Goal: Task Accomplishment & Management: Manage account settings

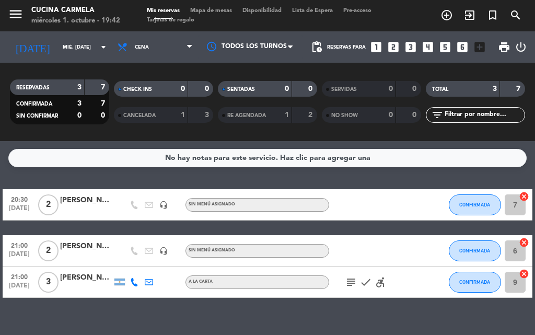
click at [70, 307] on div "No hay notas para este servicio. Haz clic para agregar una 20:30 [DATE] 2 [PERS…" at bounding box center [267, 238] width 535 height 194
click at [183, 174] on div "No hay notas para este servicio. Haz clic para agregar una 20:30 [DATE] 2 [PERS…" at bounding box center [267, 238] width 535 height 194
click at [200, 153] on div "No hay notas para este servicio. Haz clic para agregar una" at bounding box center [267, 158] width 205 height 12
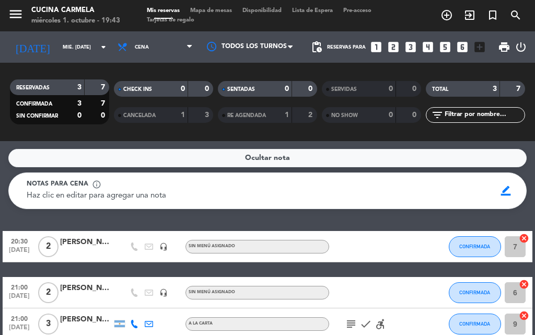
click at [200, 153] on div "Ocultar nota" at bounding box center [267, 158] width 518 height 18
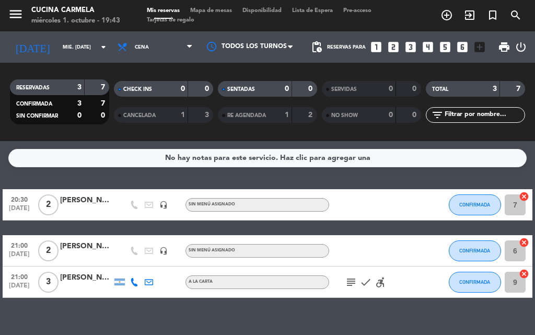
click at [292, 318] on div "No hay notas para este servicio. Haz clic para agregar una 20:30 [DATE] 2 [PERS…" at bounding box center [267, 238] width 535 height 194
click at [232, 313] on div "No hay notas para este servicio. Haz clic para agregar una 20:30 [DATE] 2 [PERS…" at bounding box center [267, 238] width 535 height 194
click at [450, 19] on icon "add_circle_outline" at bounding box center [447, 15] width 13 height 13
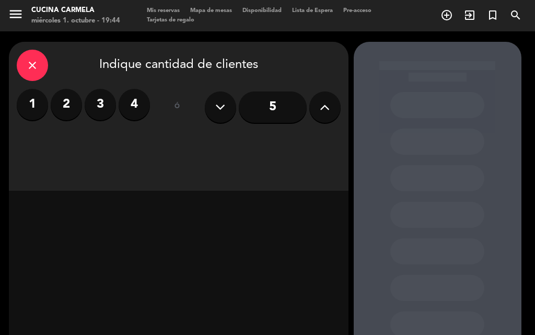
click at [65, 100] on label "2" at bounding box center [66, 104] width 31 height 31
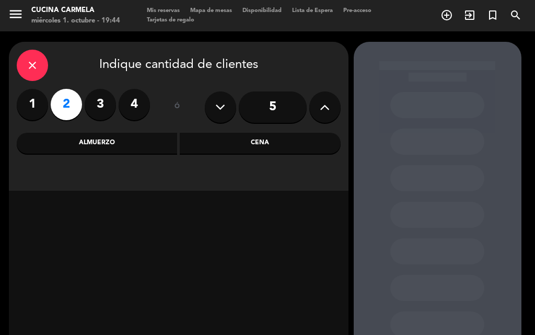
click at [332, 141] on div "Cena" at bounding box center [260, 143] width 161 height 21
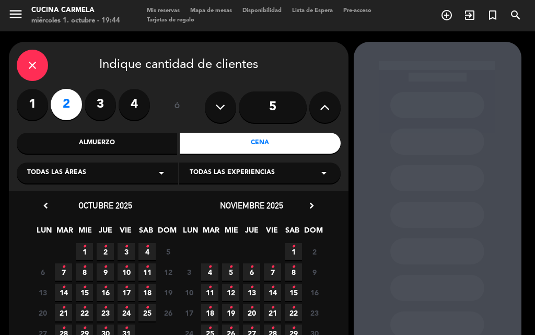
click at [86, 245] on span "1 •" at bounding box center [84, 251] width 17 height 17
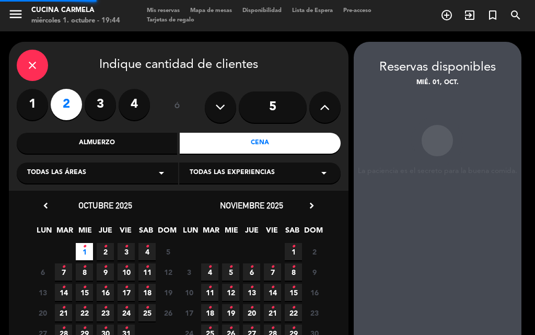
scroll to position [42, 0]
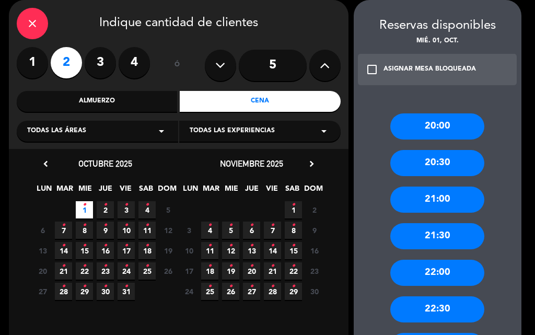
click at [431, 130] on div "20:00" at bounding box center [437, 126] width 94 height 26
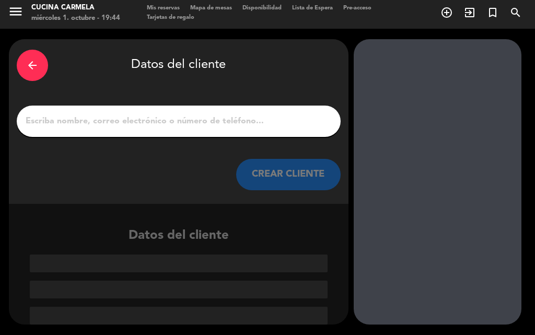
click at [113, 111] on div at bounding box center [179, 121] width 324 height 31
click at [113, 117] on input "1" at bounding box center [179, 121] width 308 height 15
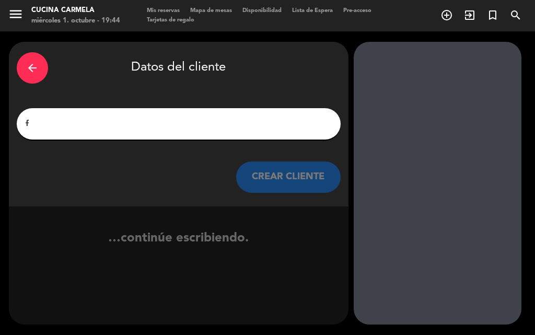
scroll to position [0, 0]
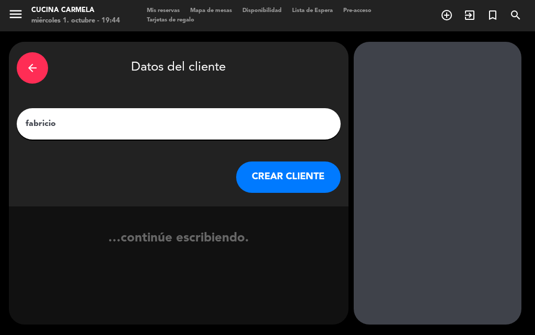
type input "fabricio"
click at [283, 181] on button "CREAR CLIENTE" at bounding box center [288, 176] width 105 height 31
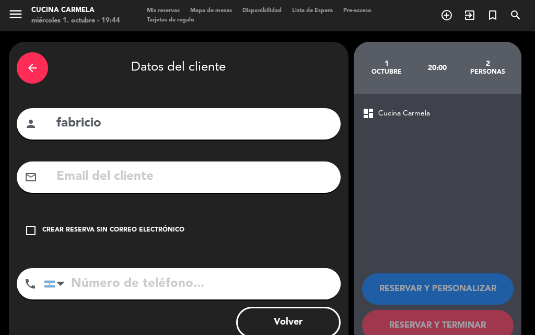
click at [52, 226] on div "Crear reserva sin correo electrónico" at bounding box center [113, 230] width 142 height 10
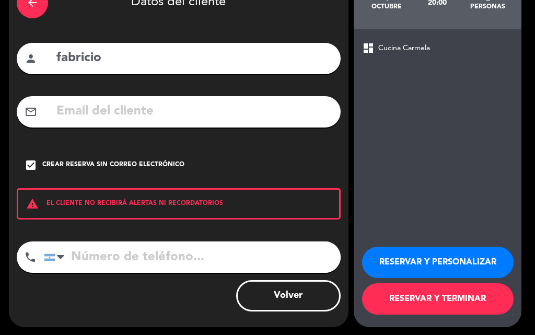
scroll to position [68, 0]
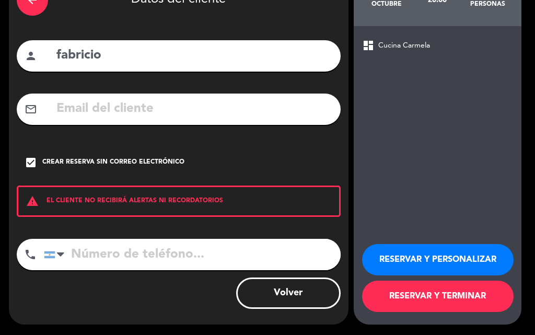
click at [448, 303] on button "RESERVAR Y TERMINAR" at bounding box center [438, 296] width 152 height 31
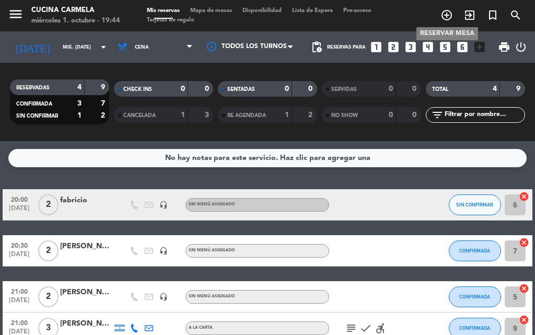
click at [446, 15] on icon "add_circle_outline" at bounding box center [447, 15] width 13 height 13
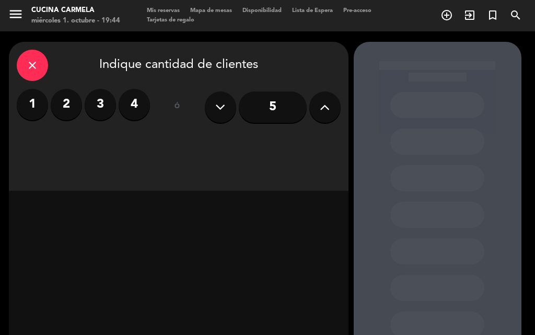
click at [71, 102] on label "2" at bounding box center [66, 104] width 31 height 31
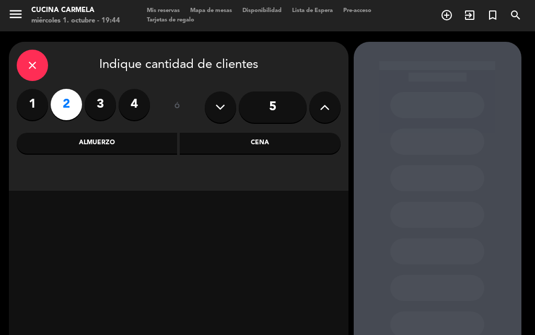
click at [257, 146] on div "Cena" at bounding box center [260, 143] width 161 height 21
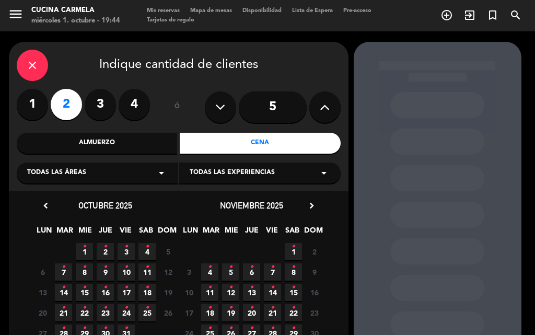
click at [88, 250] on span "1 •" at bounding box center [84, 251] width 17 height 17
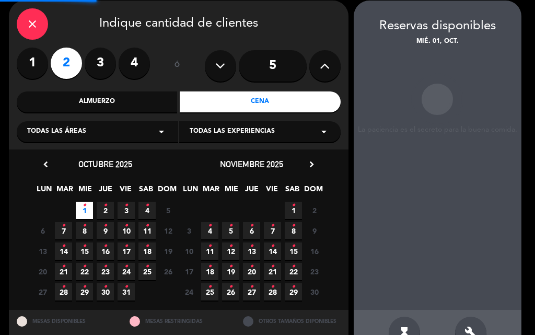
scroll to position [42, 0]
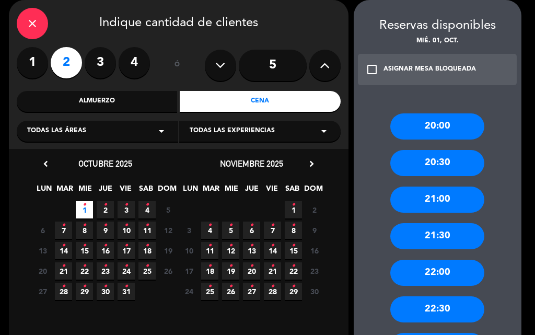
click at [433, 299] on div "22:30" at bounding box center [437, 309] width 94 height 26
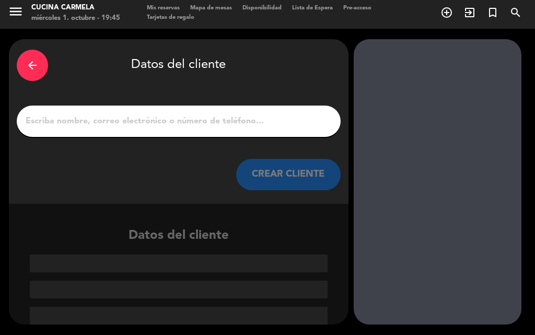
click at [136, 119] on input "1" at bounding box center [179, 121] width 308 height 15
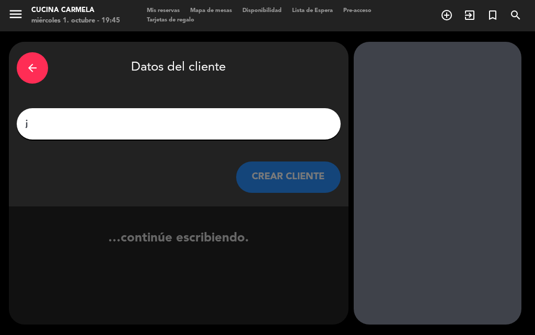
scroll to position [0, 0]
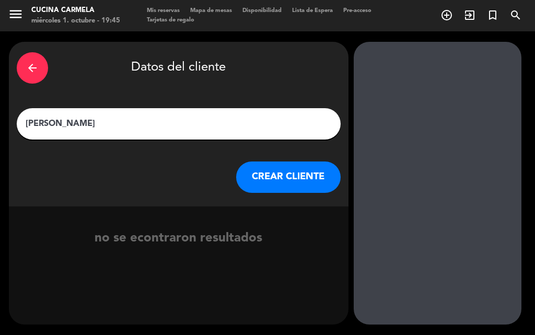
type input "[PERSON_NAME]"
click at [311, 175] on button "CREAR CLIENTE" at bounding box center [288, 176] width 105 height 31
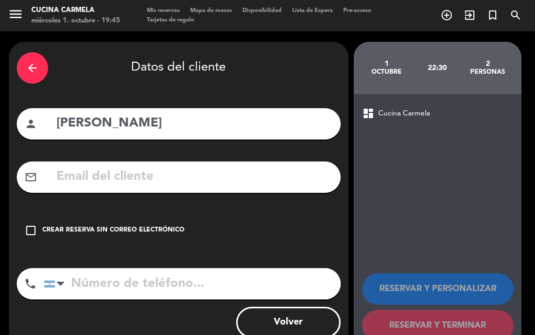
click at [41, 235] on div "check_box_outline_blank Crear reserva sin correo electrónico" at bounding box center [179, 230] width 324 height 31
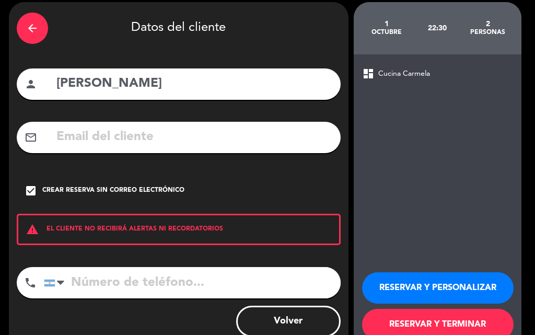
scroll to position [68, 0]
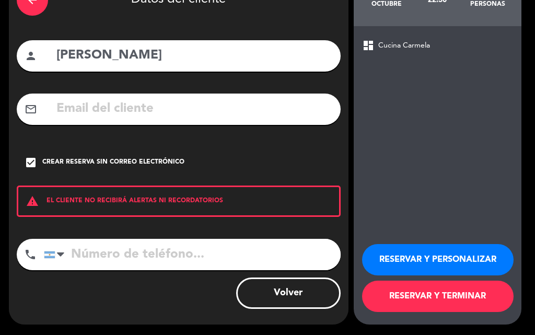
click at [440, 298] on button "RESERVAR Y TERMINAR" at bounding box center [438, 296] width 152 height 31
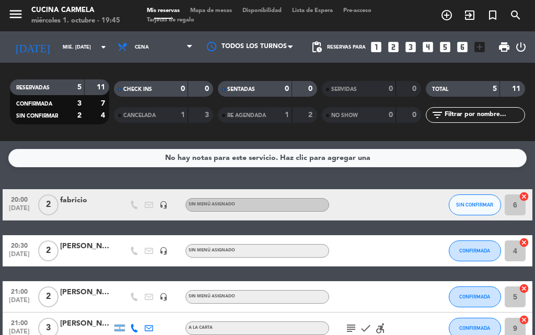
click at [100, 273] on div "20:00 [DATE] 2 fabricio headset_mic Sin menú asignado SIN CONFIRMAR 6 cancel 20…" at bounding box center [268, 289] width 530 height 201
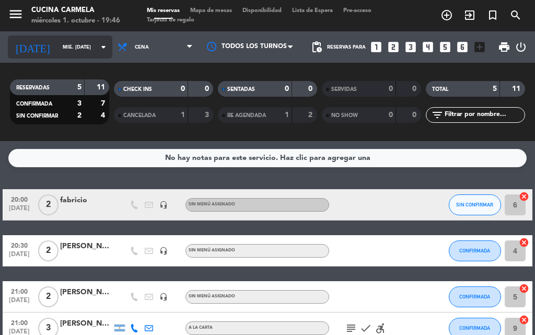
click at [57, 52] on input "mié. [DATE]" at bounding box center [91, 47] width 68 height 16
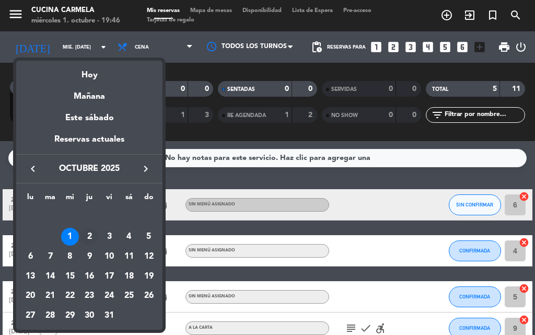
click at [88, 232] on div "2" at bounding box center [89, 237] width 18 height 18
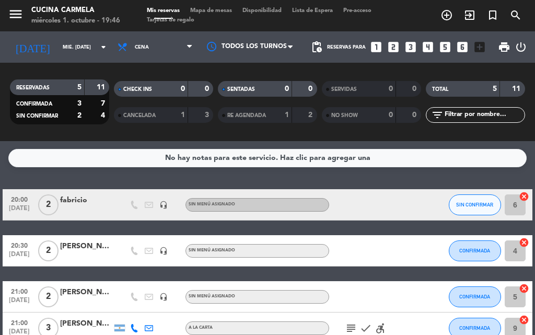
type input "[DEMOGRAPHIC_DATA] [DATE]"
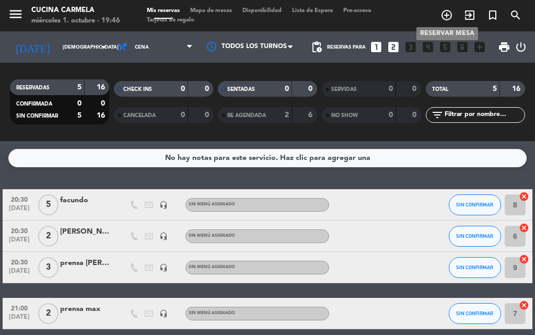
click at [449, 17] on icon "add_circle_outline" at bounding box center [447, 15] width 13 height 13
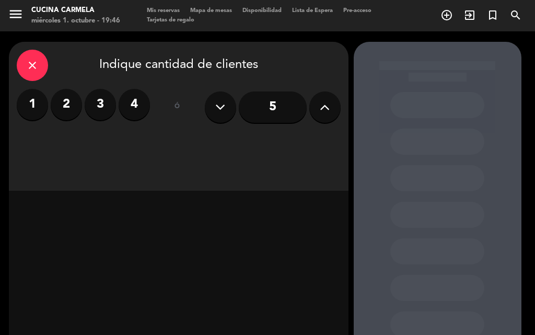
click at [105, 107] on label "3" at bounding box center [100, 104] width 31 height 31
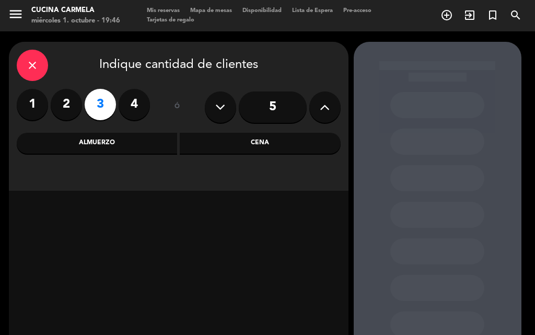
click at [215, 146] on div "Cena" at bounding box center [260, 143] width 161 height 21
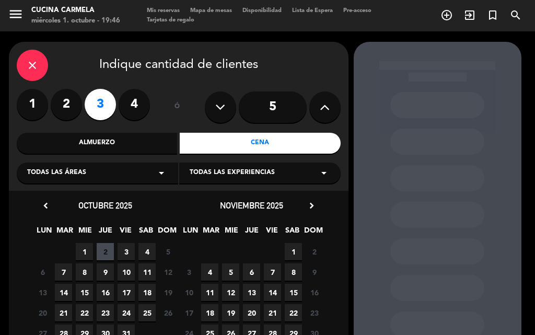
scroll to position [71, 0]
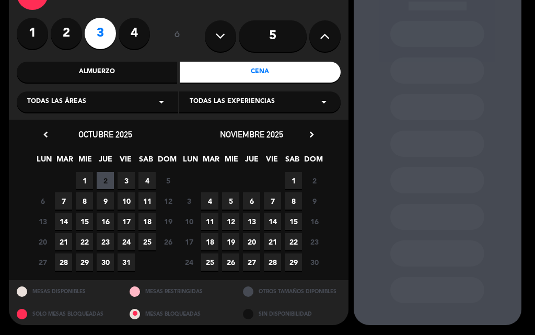
click at [106, 177] on span "2" at bounding box center [105, 180] width 17 height 17
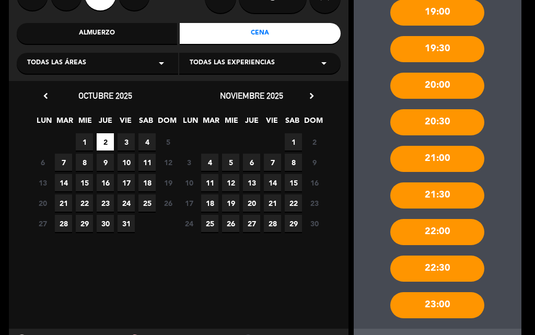
scroll to position [159, 0]
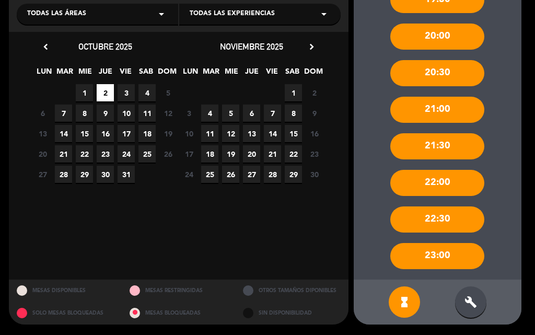
click at [478, 305] on div "build" at bounding box center [470, 301] width 31 height 31
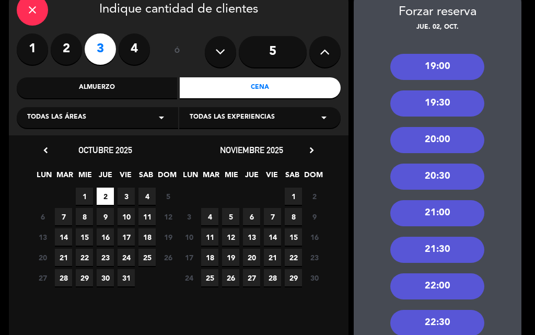
scroll to position [54, 0]
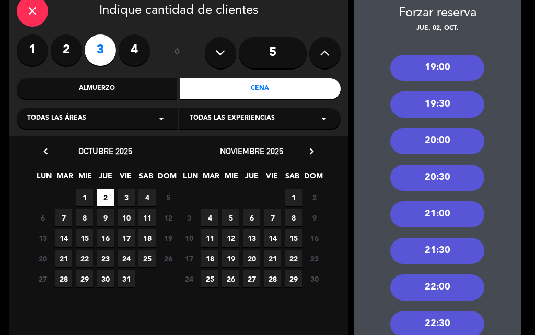
click at [435, 140] on div "20:00" at bounding box center [437, 141] width 94 height 26
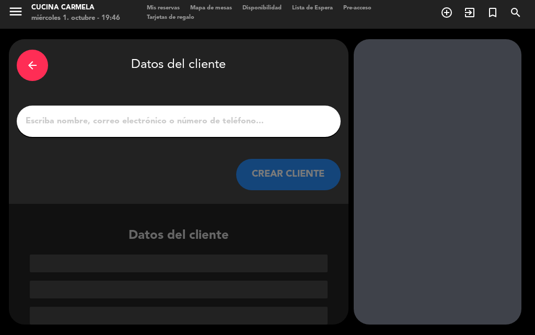
scroll to position [3, 0]
click at [146, 119] on input "1" at bounding box center [179, 121] width 308 height 15
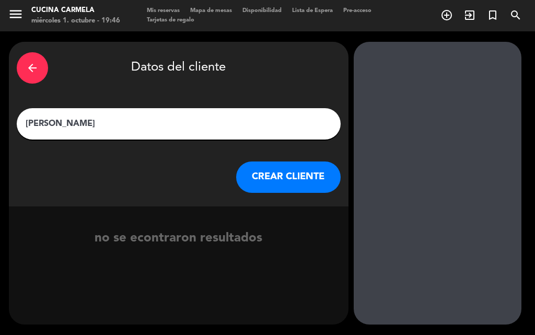
type input "[PERSON_NAME]"
click at [247, 174] on button "CREAR CLIENTE" at bounding box center [288, 176] width 105 height 31
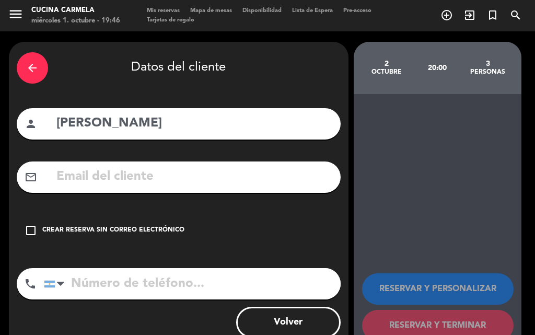
click at [37, 230] on icon "check_box_outline_blank" at bounding box center [31, 230] width 13 height 13
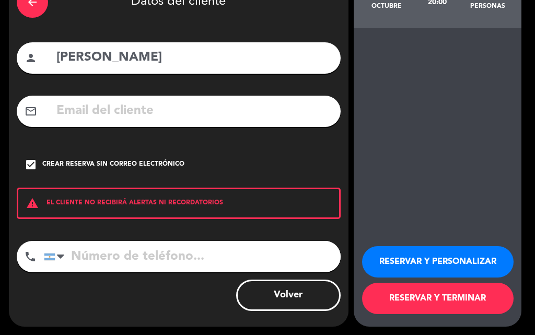
scroll to position [68, 0]
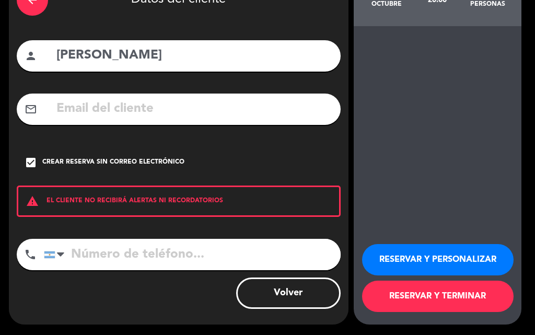
click at [452, 294] on button "RESERVAR Y TERMINAR" at bounding box center [438, 296] width 152 height 31
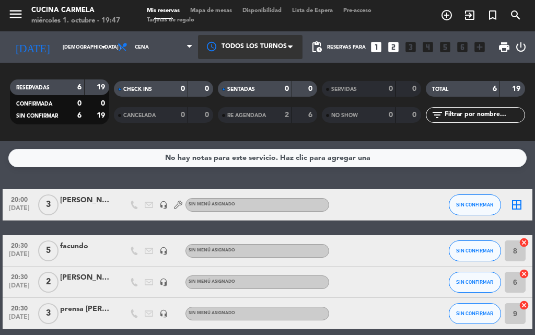
click at [257, 44] on div at bounding box center [250, 47] width 105 height 24
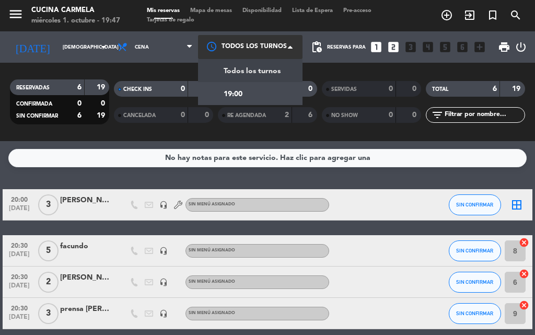
click at [257, 44] on div at bounding box center [250, 47] width 105 height 24
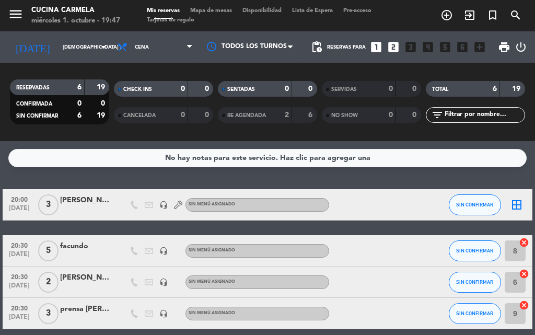
click at [147, 135] on div "RESERVADAS 6 19 CONFIRMADA 0 0 SIN CONFIRMAR 6 19 CHECK INS 0 0 CANCELADA 0 0 S…" at bounding box center [267, 102] width 535 height 78
click at [275, 115] on div "2" at bounding box center [279, 115] width 21 height 12
click at [253, 175] on div "No hay notas para este servicio. Haz clic para agregar una 20:00 [DATE] 3 [PERS…" at bounding box center [267, 238] width 535 height 194
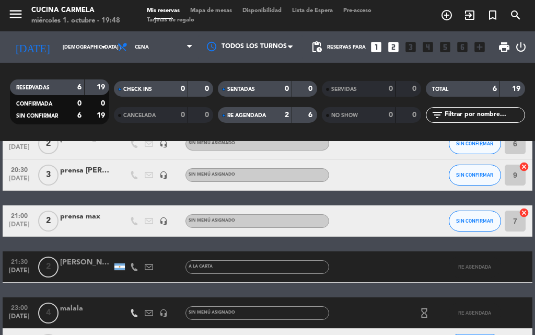
scroll to position [7, 0]
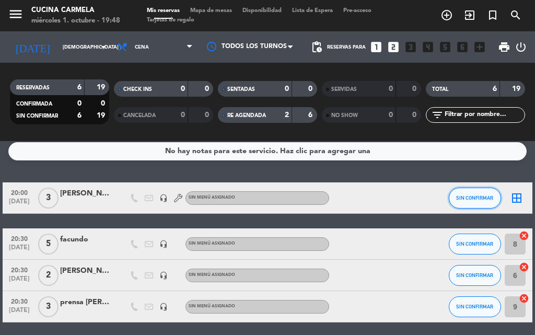
click at [485, 196] on span "SIN CONFIRMAR" at bounding box center [474, 198] width 37 height 6
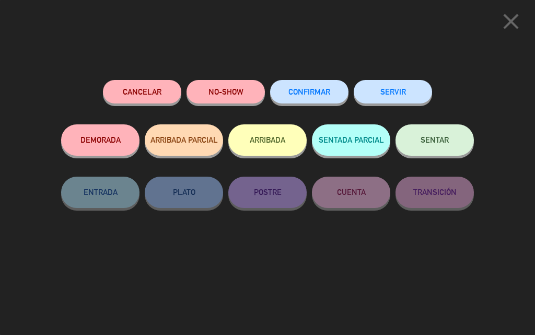
click at [291, 87] on button "CONFIRMAR" at bounding box center [309, 92] width 78 height 24
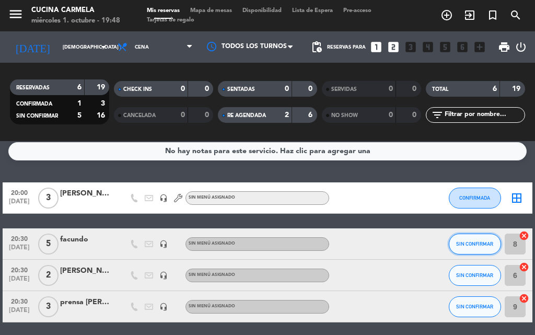
click at [473, 240] on button "SIN CONFIRMAR" at bounding box center [475, 244] width 52 height 21
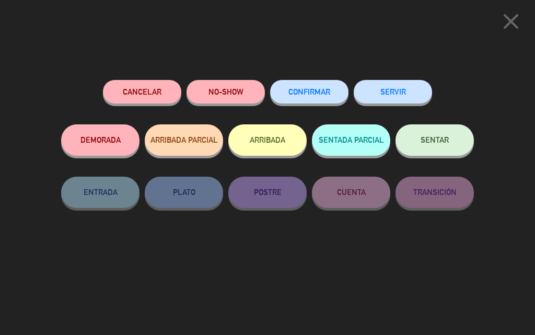
click at [316, 92] on span "CONFIRMAR" at bounding box center [309, 91] width 42 height 9
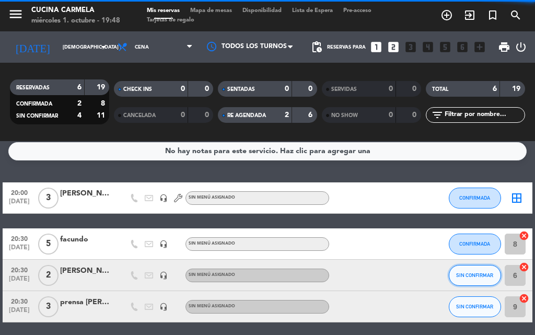
click at [480, 280] on button "SIN CONFIRMAR" at bounding box center [475, 275] width 52 height 21
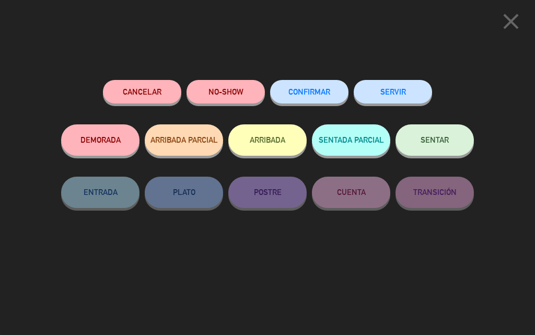
click at [308, 88] on button "CONFIRMAR" at bounding box center [309, 92] width 78 height 24
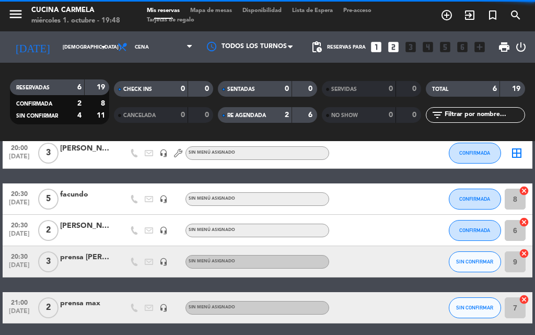
scroll to position [111, 0]
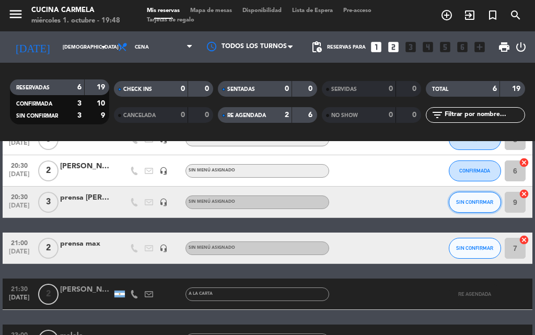
click at [477, 201] on span "SIN CONFIRMAR" at bounding box center [474, 202] width 37 height 6
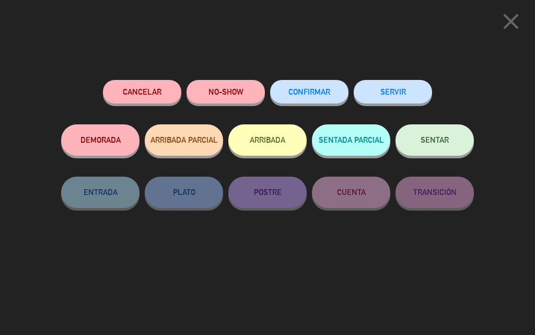
click at [331, 89] on button "CONFIRMAR" at bounding box center [309, 92] width 78 height 24
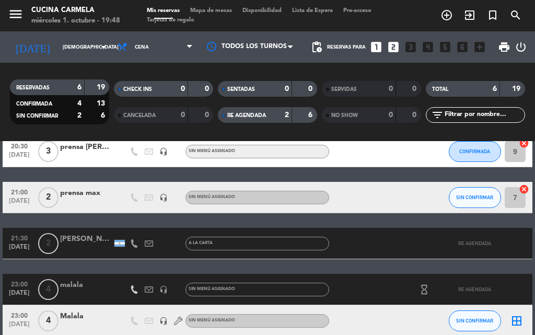
scroll to position [216, 0]
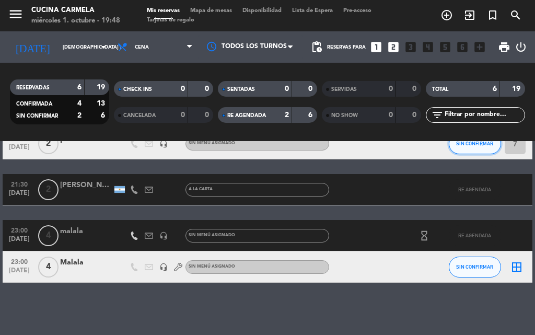
click at [473, 151] on button "SIN CONFIRMAR" at bounding box center [475, 143] width 52 height 21
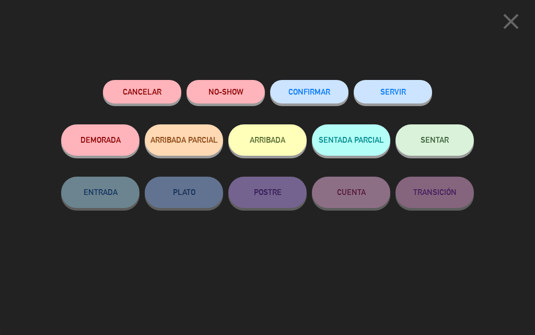
click at [320, 101] on button "CONFIRMAR" at bounding box center [309, 92] width 78 height 24
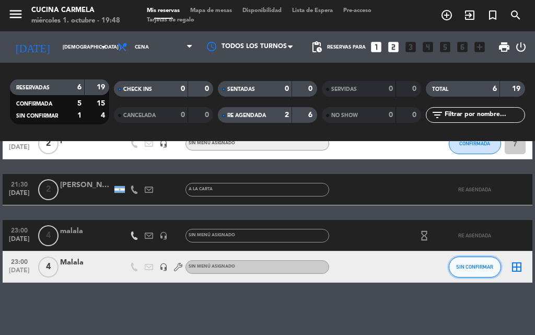
click at [470, 264] on span "SIN CONFIRMAR" at bounding box center [474, 267] width 37 height 6
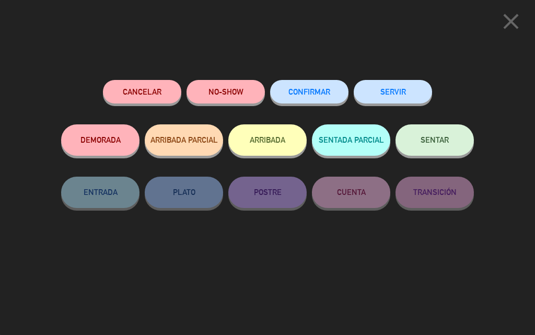
click at [307, 90] on span "CONFIRMAR" at bounding box center [309, 91] width 42 height 9
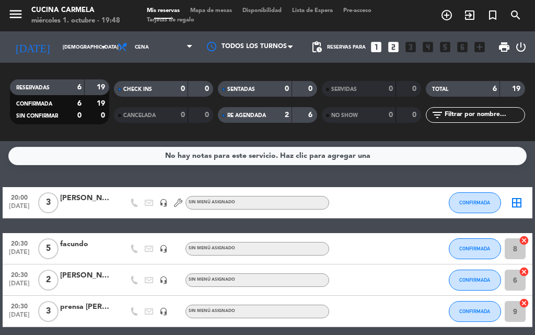
scroll to position [0, 0]
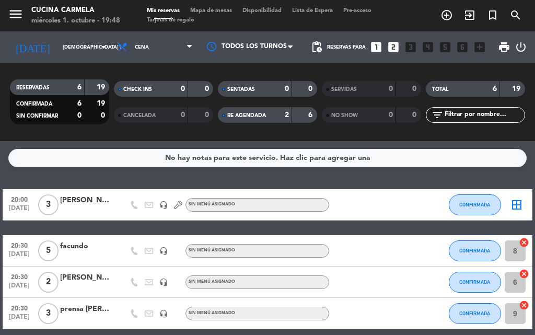
click at [219, 14] on span "Mapa de mesas" at bounding box center [211, 11] width 52 height 6
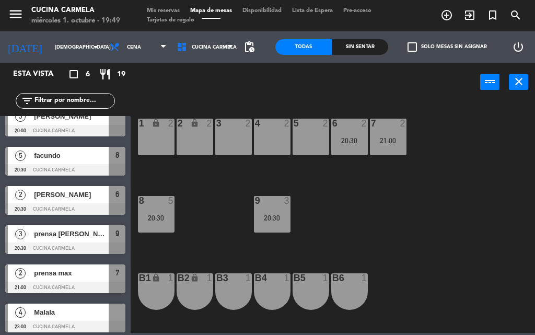
scroll to position [17, 0]
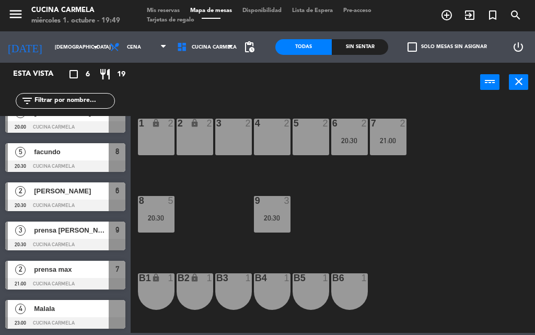
click at [71, 76] on icon "crop_square" at bounding box center [73, 74] width 13 height 13
click at [420, 47] on label "check_box_outline_blank Solo mesas sin asignar" at bounding box center [447, 46] width 79 height 9
click at [447, 47] on input "check_box_outline_blank Solo mesas sin asignar" at bounding box center [447, 47] width 0 height 0
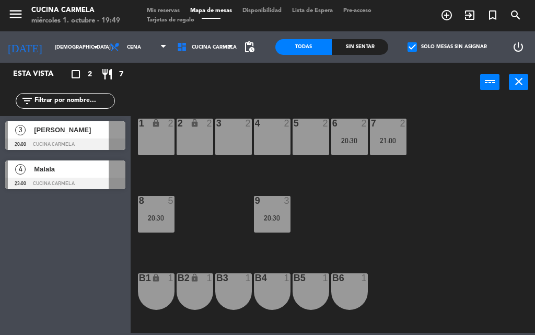
scroll to position [0, 0]
click at [420, 47] on label "check_box Solo mesas sin asignar" at bounding box center [447, 46] width 79 height 9
click at [447, 47] on input "check_box Solo mesas sin asignar" at bounding box center [447, 47] width 0 height 0
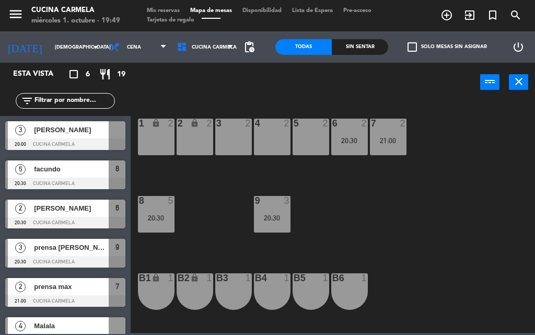
click at [71, 138] on div at bounding box center [65, 143] width 120 height 11
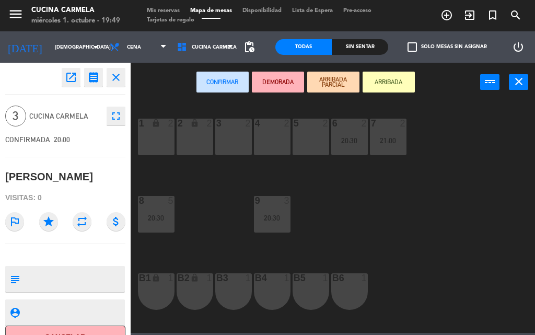
click at [232, 79] on button "Confirmar" at bounding box center [222, 82] width 52 height 21
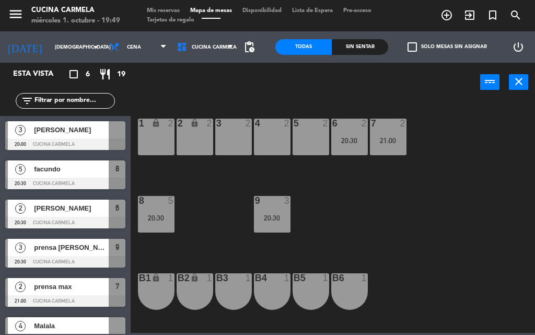
click at [54, 137] on div "[PERSON_NAME]" at bounding box center [71, 129] width 76 height 17
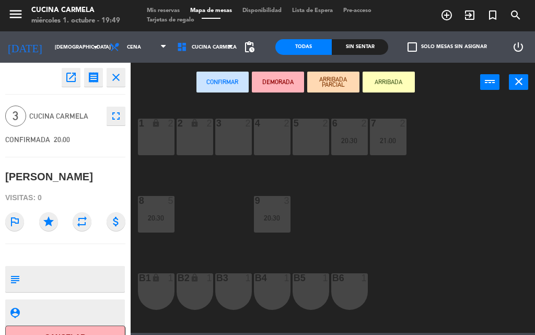
click at [245, 133] on div "3 2" at bounding box center [233, 137] width 37 height 37
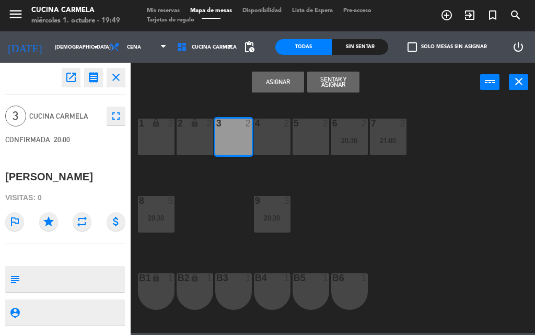
click at [233, 135] on div "3 2" at bounding box center [233, 137] width 37 height 37
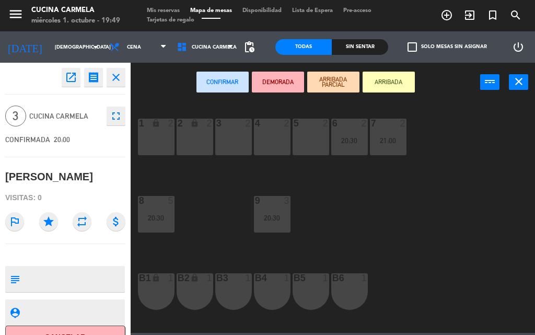
click at [233, 135] on div "3 2" at bounding box center [233, 137] width 37 height 37
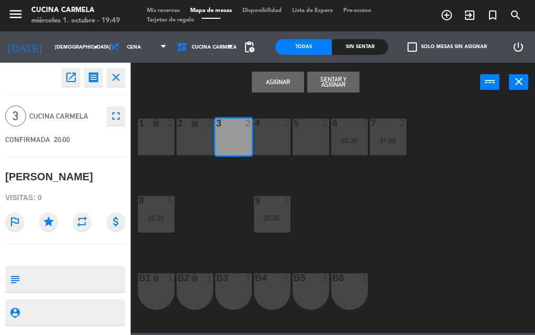
click at [273, 153] on div "4 2" at bounding box center [272, 137] width 37 height 37
click at [301, 138] on div "5 2" at bounding box center [311, 137] width 37 height 37
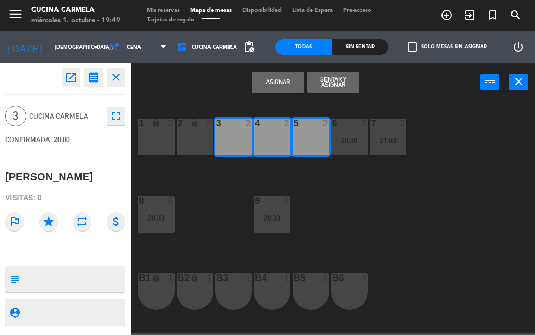
click at [304, 136] on div "5 2" at bounding box center [311, 137] width 37 height 37
click at [272, 83] on button "Asignar" at bounding box center [278, 82] width 52 height 21
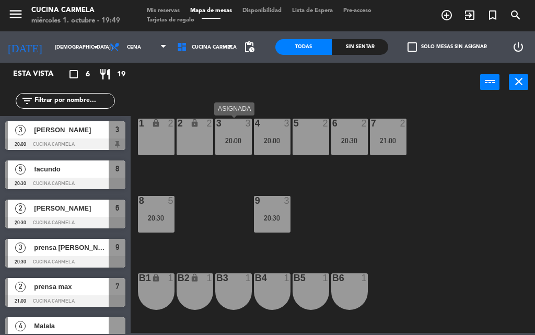
click at [238, 138] on div "20:00" at bounding box center [233, 140] width 37 height 7
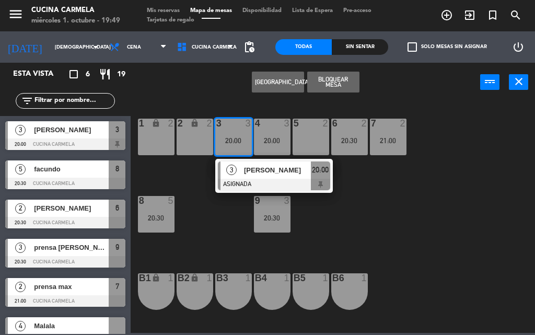
click at [72, 138] on div at bounding box center [65, 143] width 120 height 11
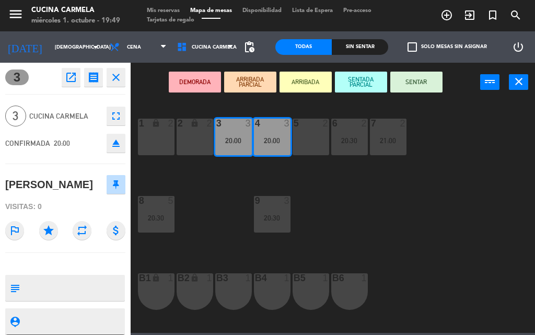
click at [402, 82] on button "SENTAR" at bounding box center [416, 82] width 52 height 21
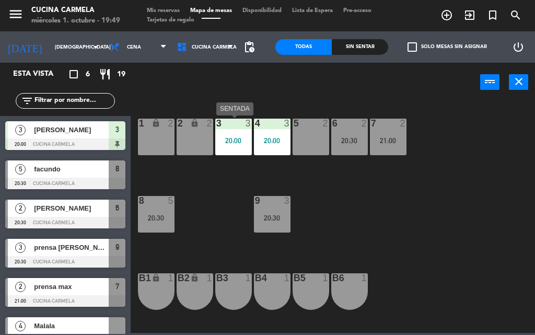
click at [240, 137] on div "20:00" at bounding box center [233, 140] width 37 height 7
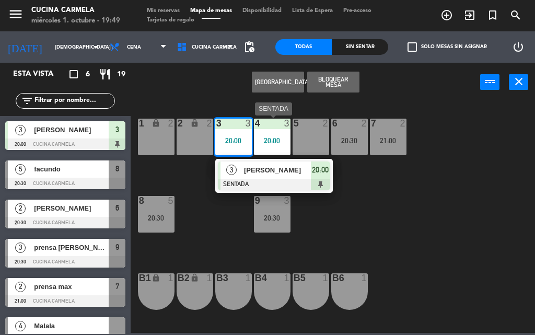
click at [264, 133] on div "4 3 20:00" at bounding box center [272, 137] width 37 height 37
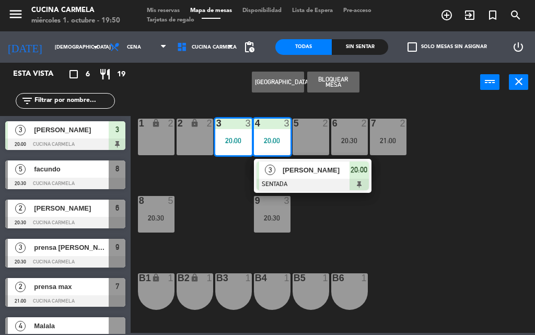
drag, startPoint x: 271, startPoint y: 142, endPoint x: 259, endPoint y: 138, distance: 12.7
click at [259, 138] on div "20:00" at bounding box center [272, 140] width 37 height 7
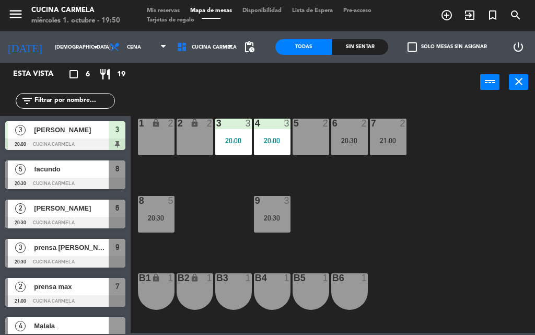
click at [227, 139] on div "20:00" at bounding box center [233, 140] width 37 height 7
click at [116, 144] on div at bounding box center [65, 143] width 120 height 11
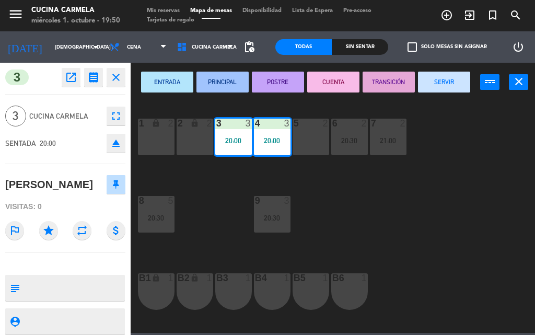
click at [237, 132] on div "3 3 20:00" at bounding box center [233, 137] width 37 height 37
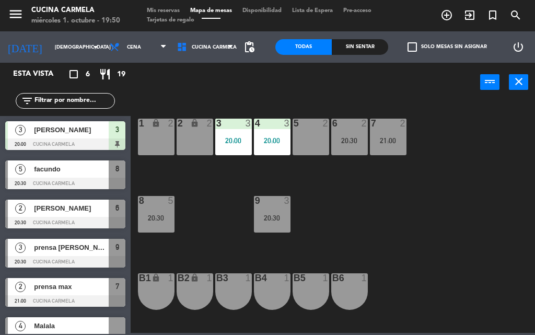
click at [270, 136] on div "4 3 20:00" at bounding box center [272, 137] width 37 height 37
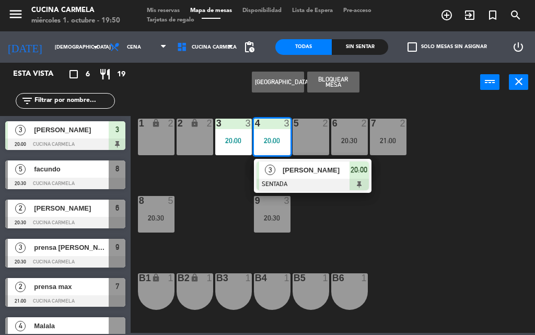
click at [111, 136] on div "3" at bounding box center [117, 129] width 17 height 17
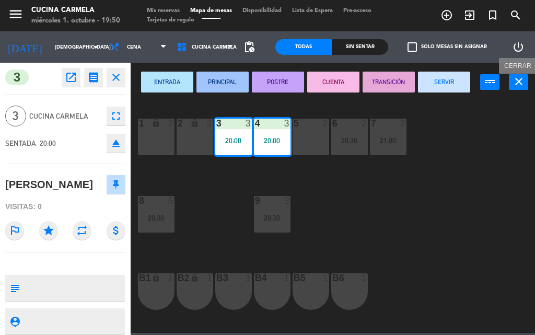
click at [527, 88] on button "close" at bounding box center [518, 82] width 19 height 16
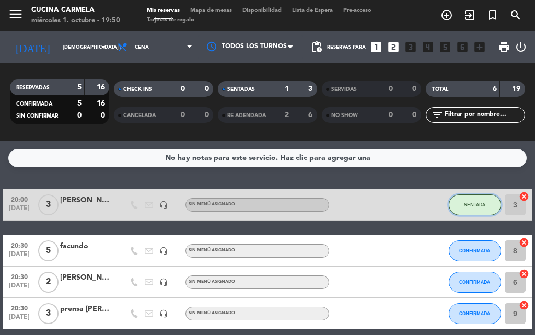
click at [476, 209] on button "SENTADA" at bounding box center [475, 204] width 52 height 21
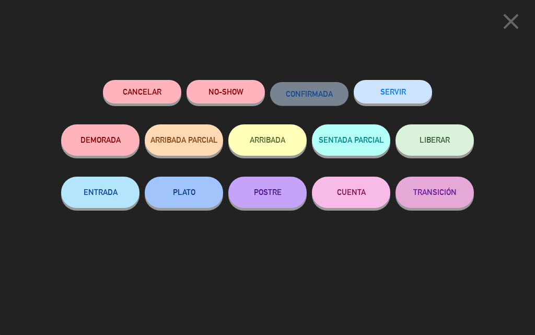
click at [120, 136] on button "DEMORADA" at bounding box center [100, 139] width 78 height 31
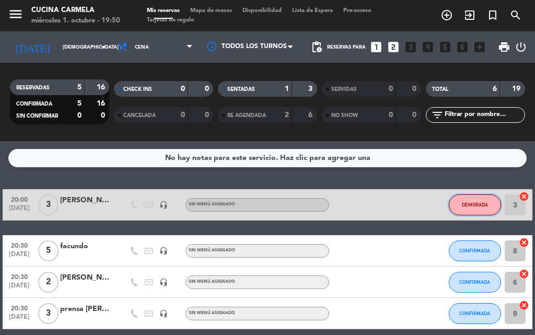
click at [491, 212] on button "DEMORADA" at bounding box center [475, 204] width 52 height 21
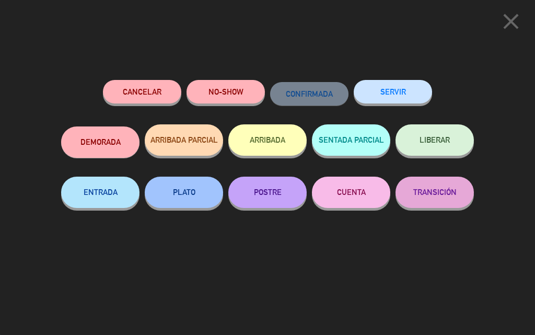
click at [516, 16] on icon "close" at bounding box center [511, 21] width 26 height 26
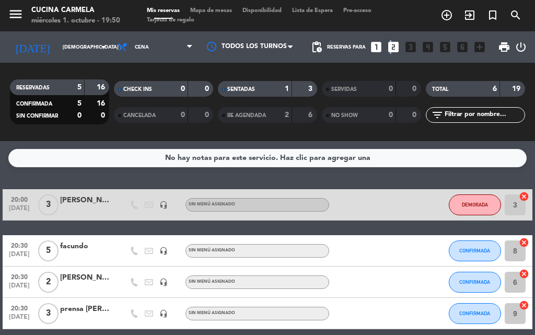
click at [389, 46] on icon "looks_two" at bounding box center [394, 47] width 14 height 14
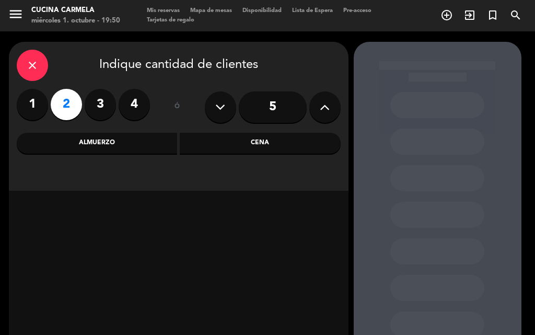
click at [39, 74] on div "close" at bounding box center [32, 65] width 31 height 31
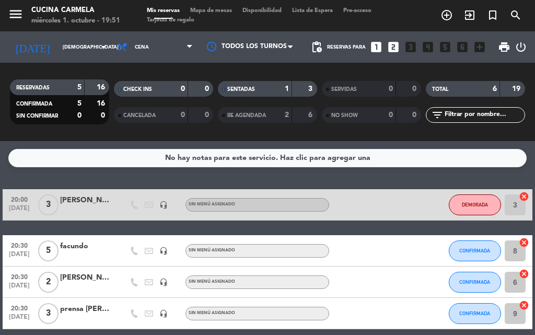
click at [375, 172] on div "No hay notas para este servicio. Haz clic para agregar una 20:00 oct. 2 3 aleja…" at bounding box center [267, 238] width 535 height 194
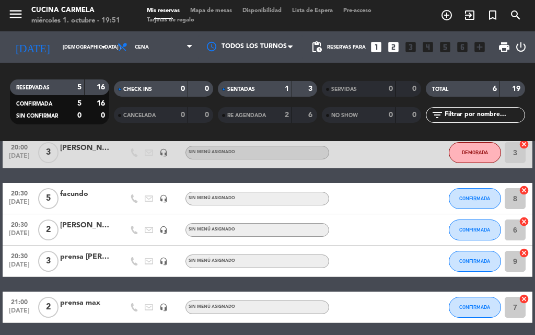
scroll to position [34, 0]
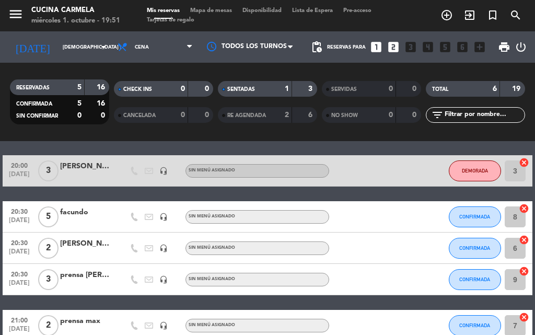
click at [204, 167] on div "Sin menú asignado" at bounding box center [212, 170] width 47 height 7
click at [19, 16] on icon "menu" at bounding box center [16, 14] width 16 height 16
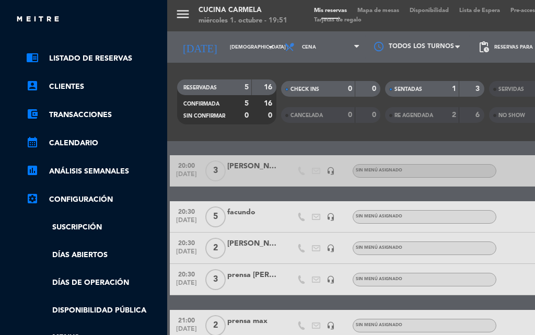
scroll to position [52, 0]
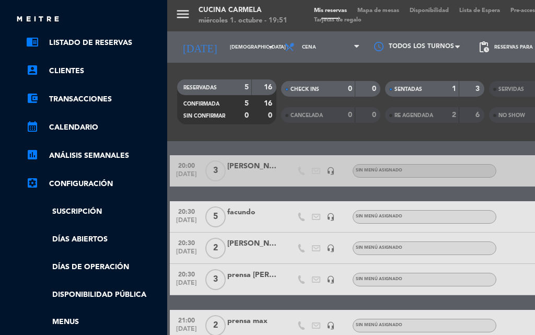
click at [92, 188] on link "settings_applications Configuración" at bounding box center [94, 184] width 136 height 13
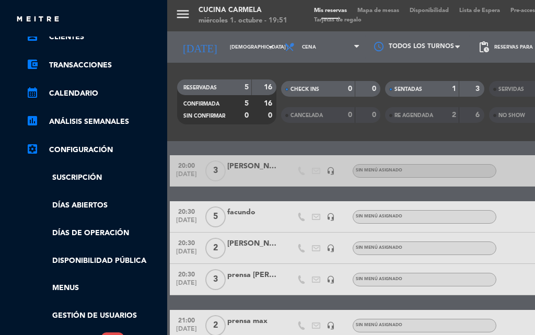
scroll to position [105, 0]
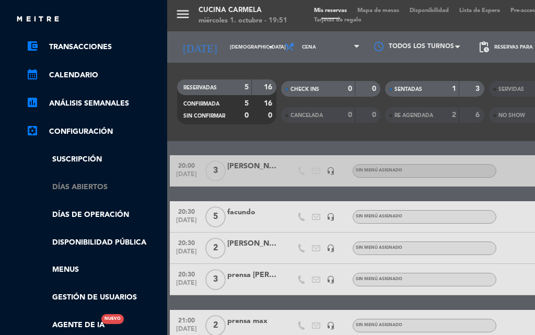
click at [80, 184] on link "Días abiertos" at bounding box center [94, 187] width 136 height 12
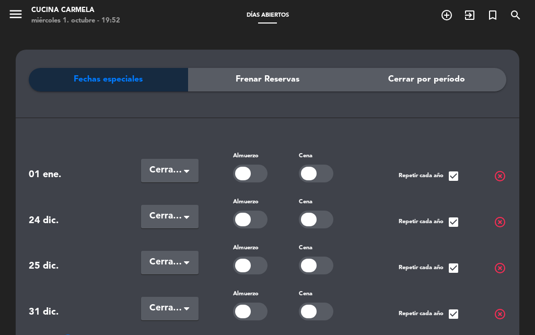
click at [295, 80] on span "Frenar Reservas" at bounding box center [268, 80] width 64 height 14
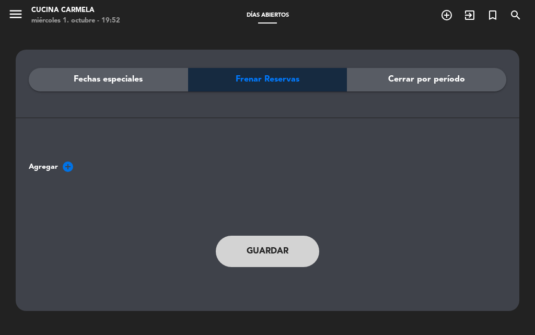
click at [417, 84] on span "Cerrar por período" at bounding box center [426, 80] width 77 height 14
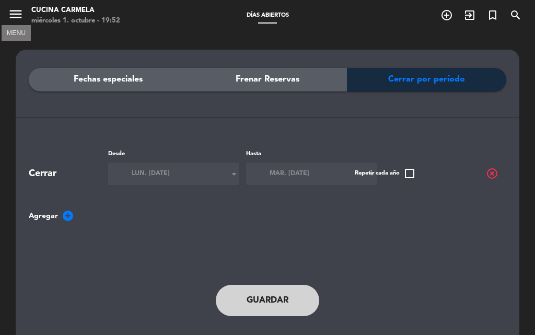
click at [13, 15] on icon "menu" at bounding box center [16, 14] width 16 height 16
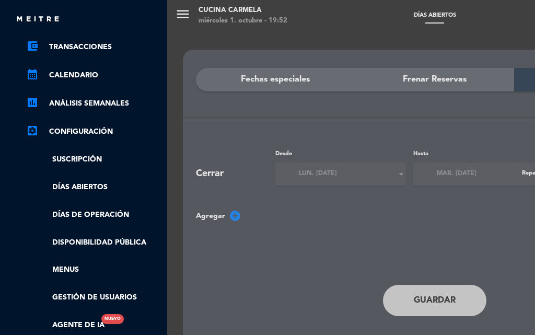
scroll to position [157, 0]
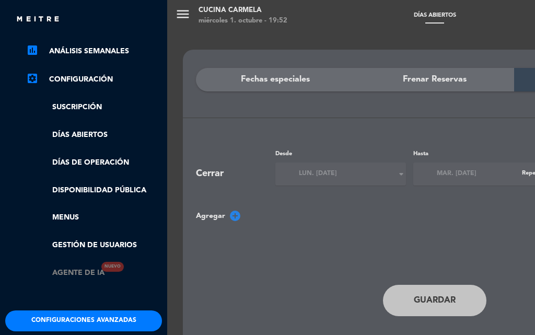
click at [81, 270] on link "Agente de IA Nuevo" at bounding box center [65, 273] width 78 height 12
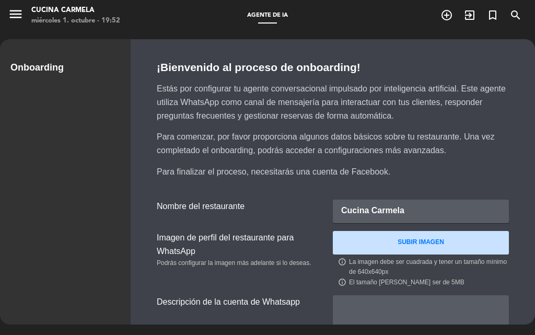
scroll to position [117, 0]
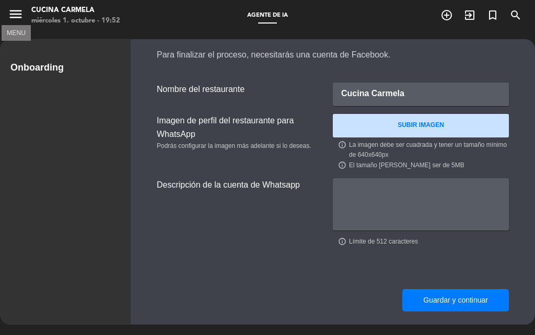
click at [10, 19] on icon "menu" at bounding box center [16, 14] width 16 height 16
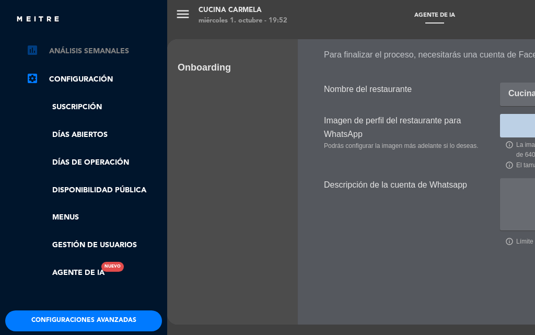
scroll to position [0, 0]
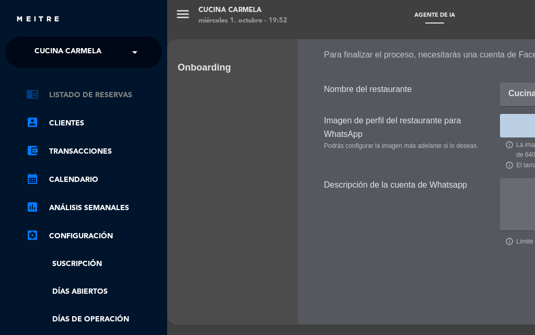
click at [75, 95] on link "chrome_reader_mode Listado de Reservas" at bounding box center [94, 95] width 136 height 13
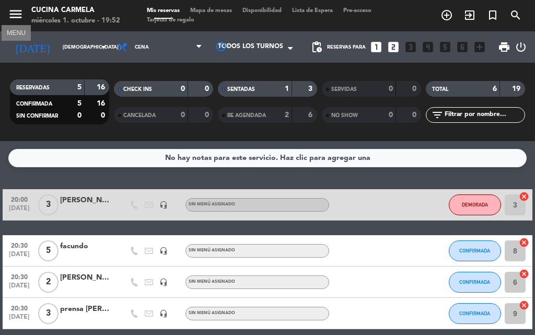
click at [17, 15] on icon "menu" at bounding box center [16, 14] width 16 height 16
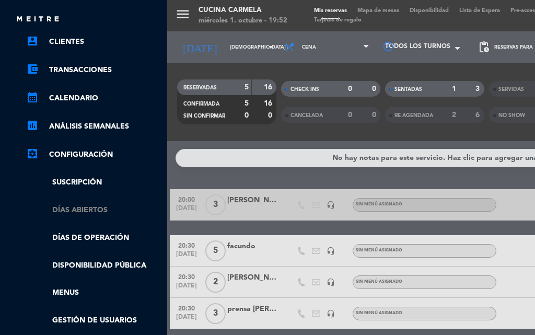
scroll to position [105, 0]
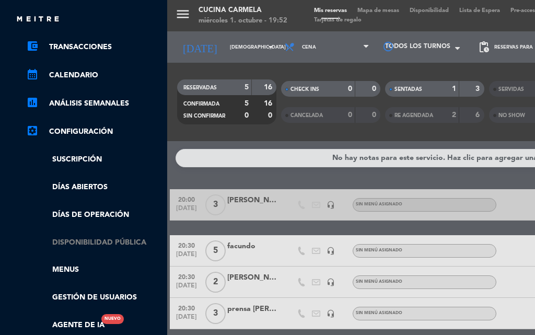
click at [91, 237] on link "Disponibilidad pública" at bounding box center [94, 243] width 136 height 12
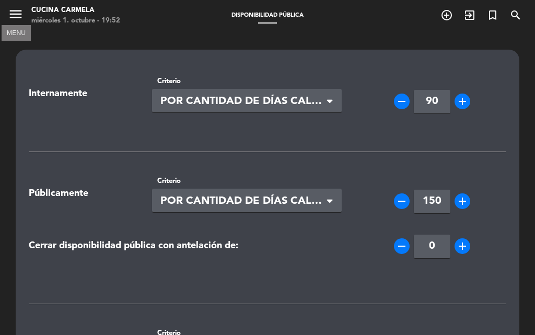
click at [10, 16] on icon "menu" at bounding box center [16, 14] width 16 height 16
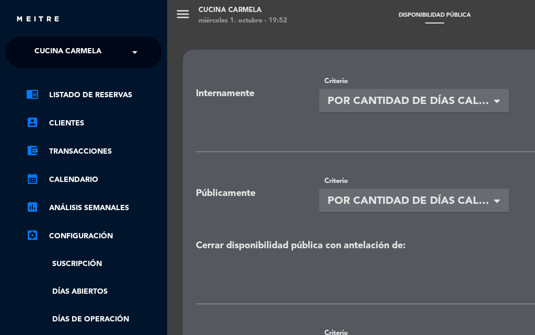
click at [210, 8] on div "menu Cucina Carmela miércoles 1. octubre - 19:52 Disponibilidad pública add_cir…" at bounding box center [434, 167] width 535 height 335
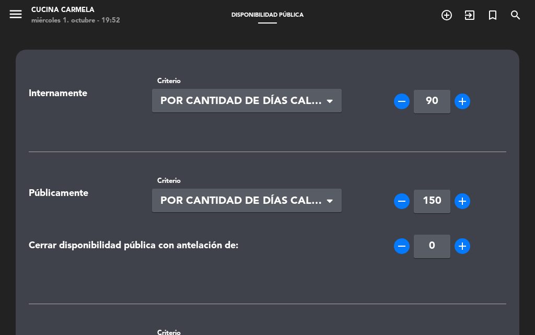
click at [59, 7] on div "Cucina Carmela" at bounding box center [75, 10] width 89 height 10
click at [12, 13] on icon "menu" at bounding box center [16, 14] width 16 height 16
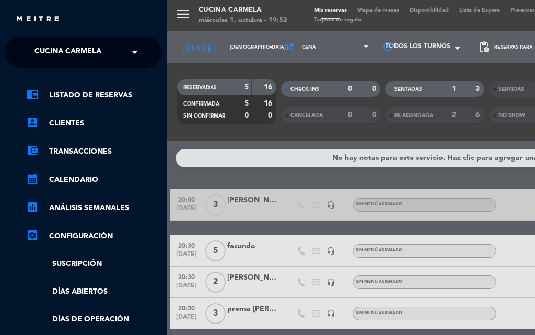
click at [184, 11] on div "menu Cucina Carmela miércoles 1. octubre - 19:52 Mis reservas Mapa de mesas Dis…" at bounding box center [434, 167] width 535 height 335
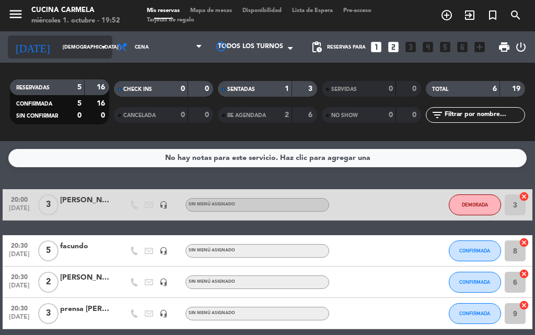
click at [79, 50] on input "[DEMOGRAPHIC_DATA] [DATE]" at bounding box center [91, 47] width 68 height 16
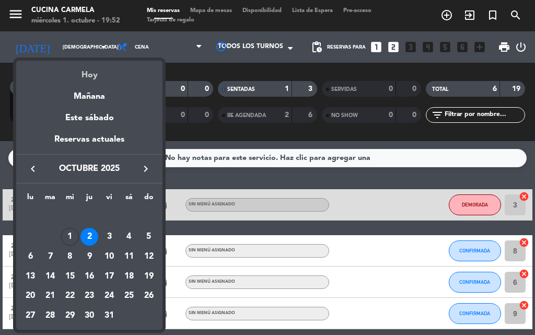
click at [84, 72] on div "Hoy" at bounding box center [89, 71] width 146 height 21
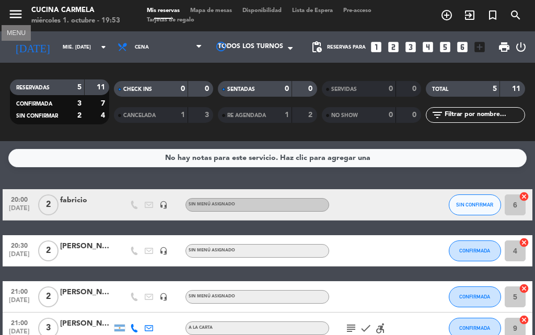
click at [9, 15] on icon "menu" at bounding box center [16, 14] width 16 height 16
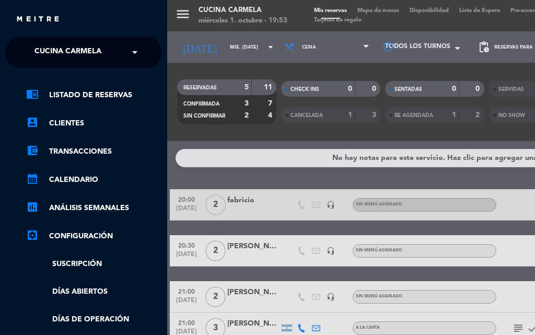
click at [247, 56] on div "menu Cucina Carmela miércoles 1. octubre - 19:53 Mis reservas Mapa de mesas Dis…" at bounding box center [434, 167] width 535 height 335
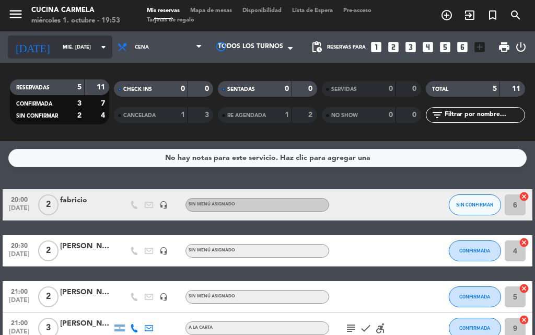
click at [97, 48] on icon "arrow_drop_down" at bounding box center [103, 47] width 13 height 13
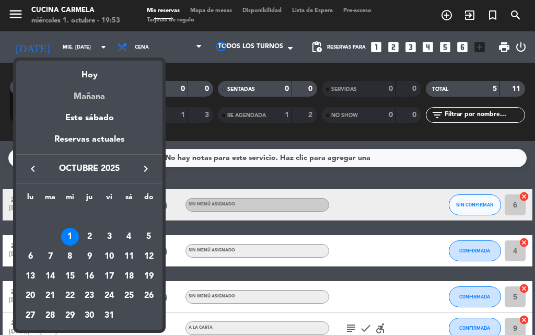
click at [97, 95] on div "Mañana" at bounding box center [89, 92] width 146 height 21
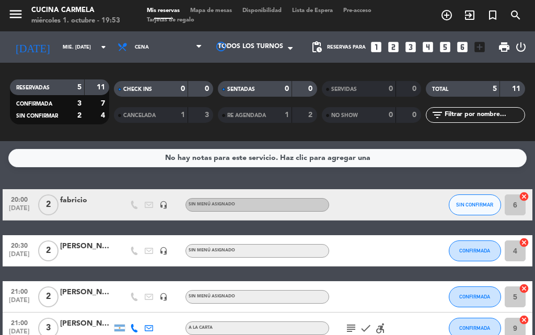
type input "[DEMOGRAPHIC_DATA] [DATE]"
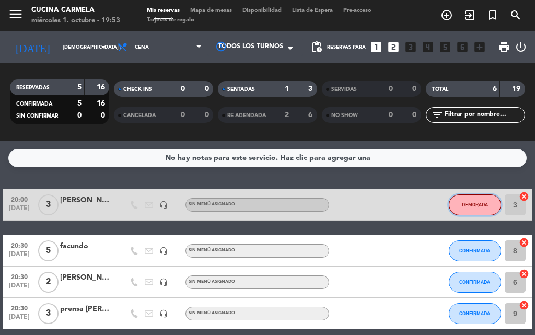
click at [470, 205] on span "DEMORADA" at bounding box center [475, 205] width 26 height 6
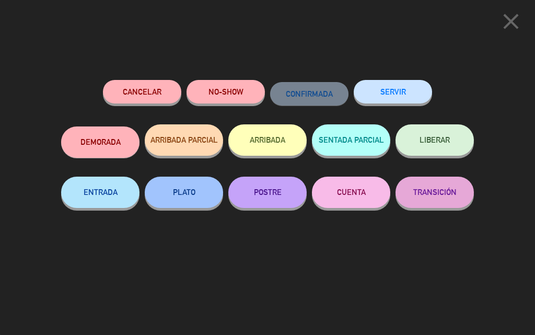
click at [145, 94] on button "Cancelar" at bounding box center [142, 92] width 78 height 24
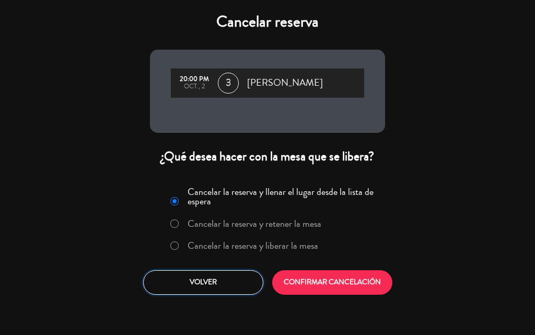
click at [247, 284] on button "Volver" at bounding box center [203, 282] width 120 height 25
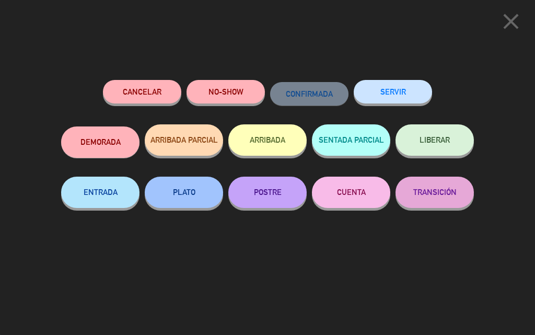
click at [508, 24] on icon "close" at bounding box center [511, 21] width 26 height 26
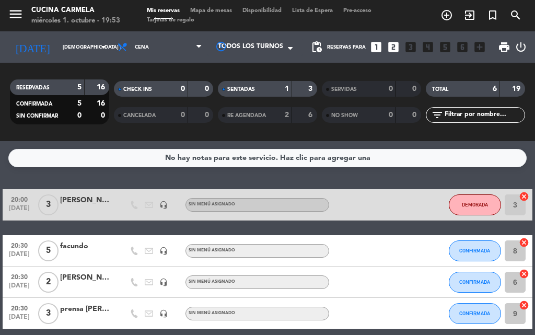
click at [346, 47] on span "Reservas para" at bounding box center [346, 47] width 39 height 6
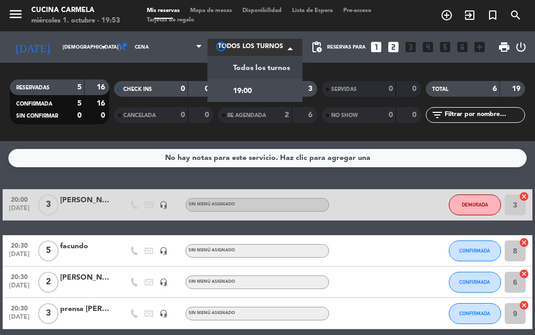
click at [292, 46] on span at bounding box center [293, 48] width 10 height 10
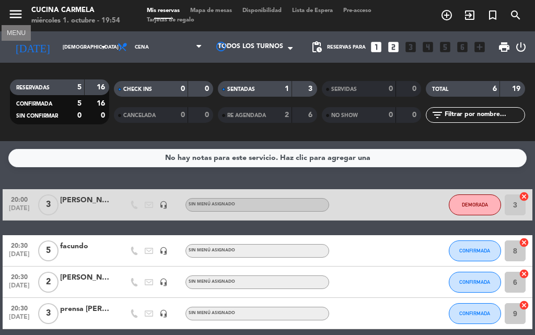
click at [10, 13] on icon "menu" at bounding box center [16, 14] width 16 height 16
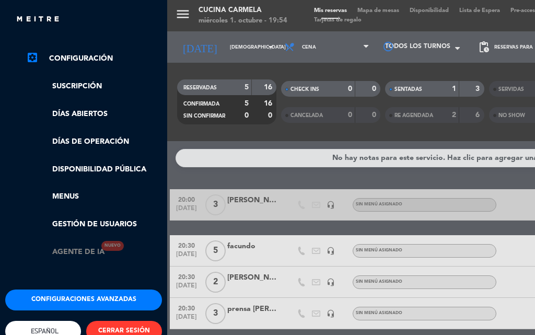
scroll to position [203, 0]
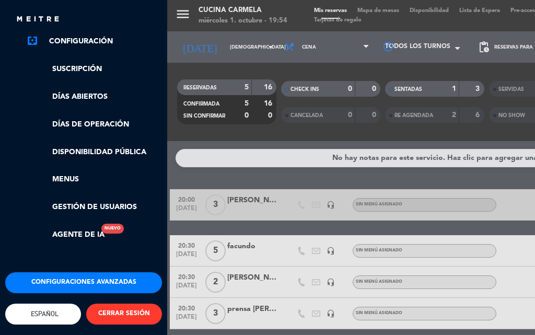
click at [92, 274] on button "Configuraciones avanzadas" at bounding box center [83, 282] width 157 height 21
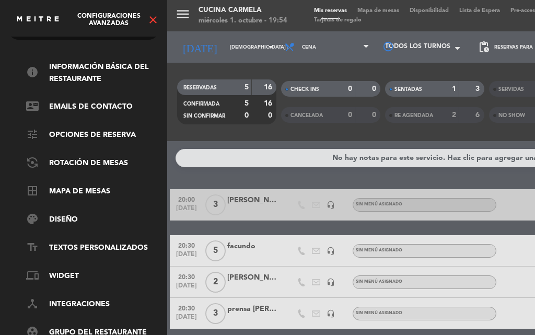
scroll to position [0, 0]
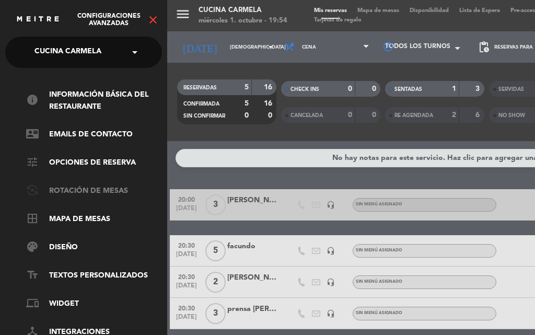
click at [109, 192] on link "flip_camera_android Rotación de Mesas" at bounding box center [94, 191] width 136 height 13
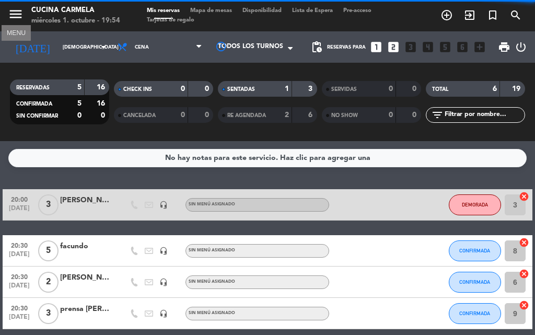
click at [11, 10] on icon "menu" at bounding box center [16, 14] width 16 height 16
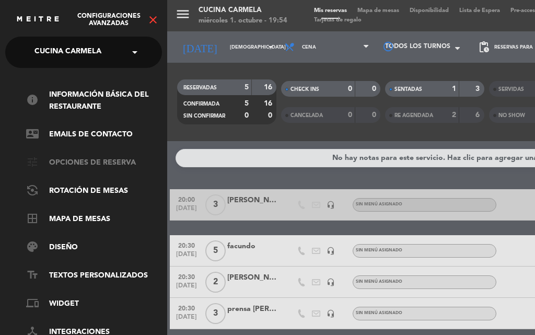
click at [94, 163] on link "tune Opciones de reserva" at bounding box center [94, 163] width 136 height 13
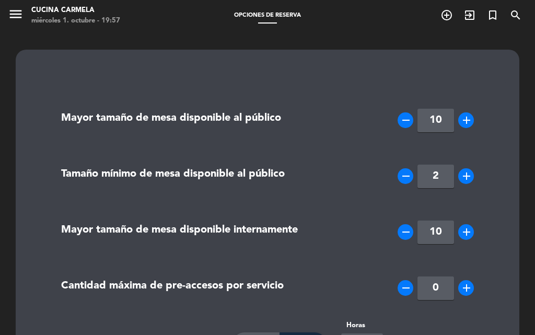
click at [273, 10] on div "menu Cucina Carmela miércoles 1. octubre - 19:57 Opciones de reserva add_circle…" at bounding box center [267, 15] width 535 height 31
click at [20, 15] on icon "menu" at bounding box center [16, 14] width 16 height 16
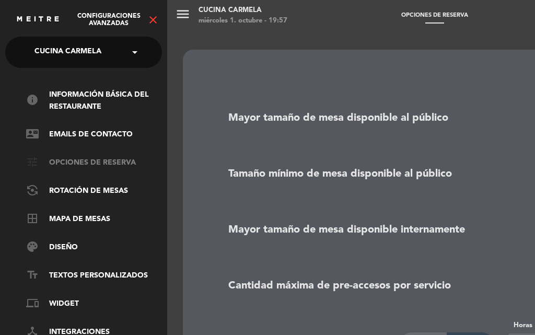
click at [103, 158] on link "tune Opciones de reserva" at bounding box center [94, 163] width 136 height 13
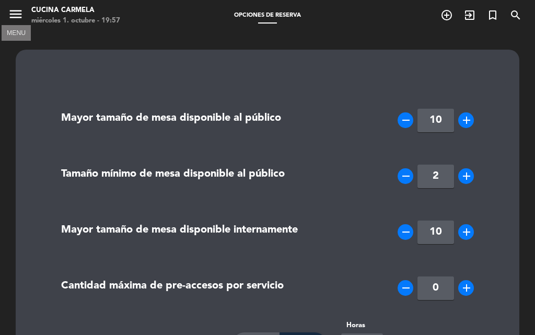
click at [7, 13] on div "menu MENU Cucina Carmela miércoles 1. octubre - 19:57" at bounding box center [67, 16] width 134 height 25
click at [10, 7] on icon "menu" at bounding box center [16, 14] width 16 height 16
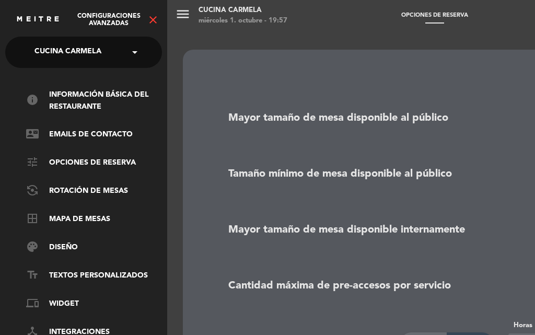
click at [106, 51] on div "× Cucina Carmela" at bounding box center [73, 52] width 87 height 22
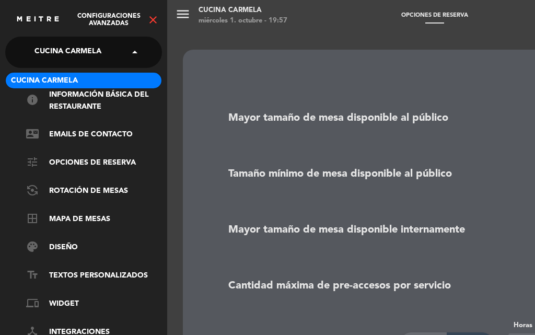
click at [131, 49] on span at bounding box center [138, 52] width 18 height 22
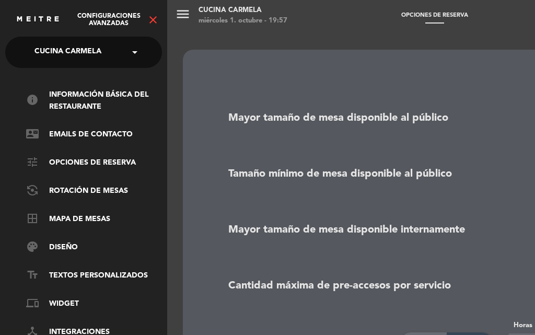
click at [151, 25] on icon "close" at bounding box center [153, 20] width 13 height 13
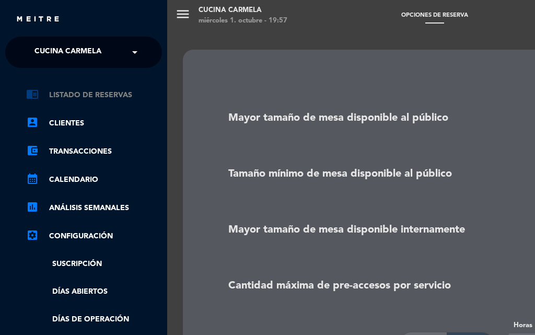
click at [86, 95] on link "chrome_reader_mode Listado de Reservas" at bounding box center [94, 95] width 136 height 13
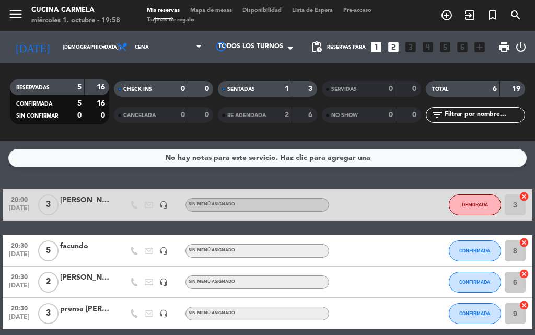
click at [20, 14] on icon "menu" at bounding box center [16, 14] width 16 height 16
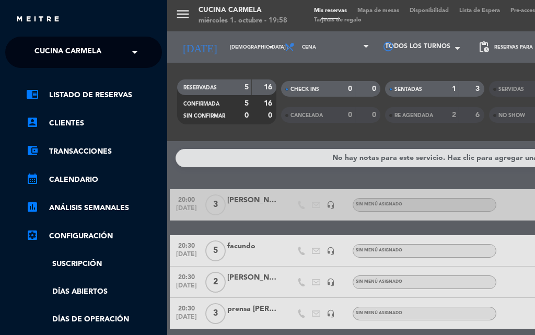
click at [20, 14] on div "close" at bounding box center [88, 19] width 144 height 13
click at [251, 40] on div "menu Cucina Carmela miércoles 1. octubre - 19:58 Mis reservas Mapa de mesas Dis…" at bounding box center [434, 167] width 535 height 335
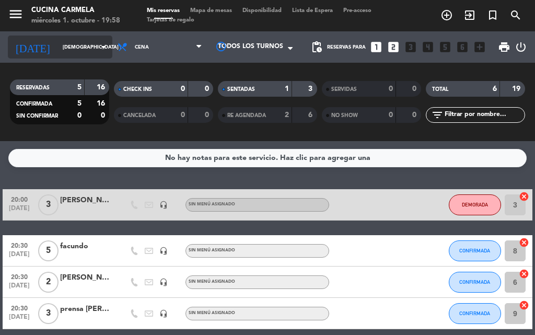
click at [100, 42] on icon "arrow_drop_down" at bounding box center [103, 47] width 13 height 13
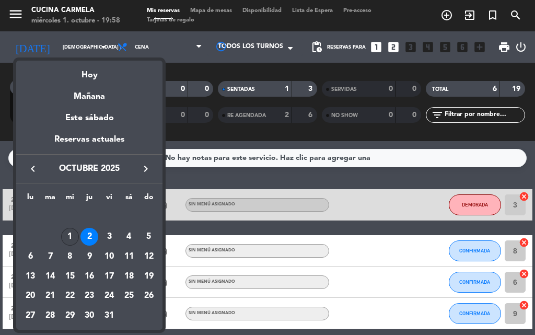
drag, startPoint x: 89, startPoint y: 240, endPoint x: 72, endPoint y: 238, distance: 17.3
click at [72, 238] on div "1" at bounding box center [70, 237] width 18 height 18
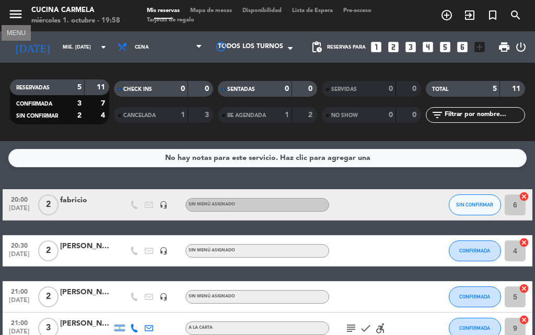
click at [21, 15] on icon "menu" at bounding box center [16, 14] width 16 height 16
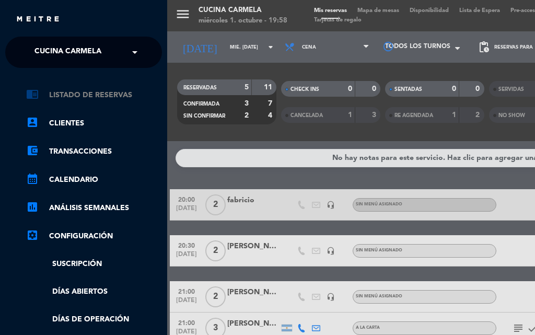
click at [109, 94] on link "chrome_reader_mode Listado de Reservas" at bounding box center [94, 95] width 136 height 13
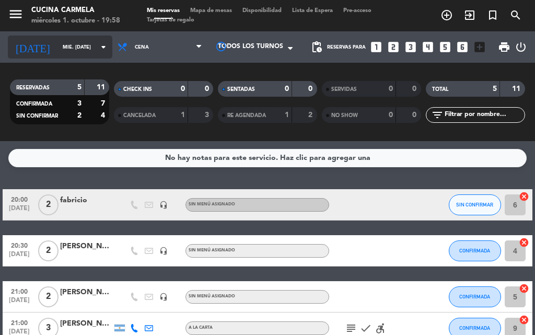
click at [75, 49] on input "mié. [DATE]" at bounding box center [91, 47] width 68 height 16
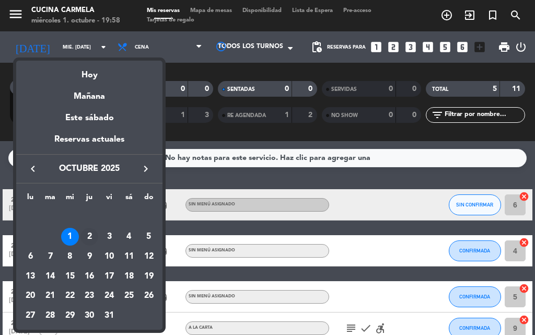
click at [87, 237] on div "2" at bounding box center [89, 237] width 18 height 18
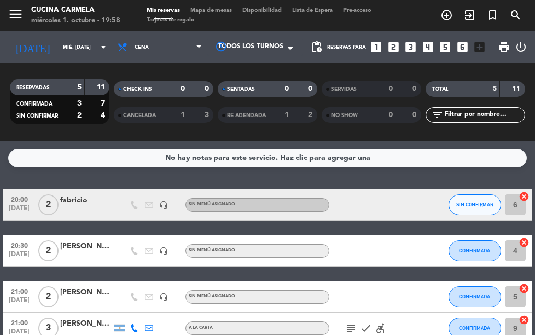
type input "[DEMOGRAPHIC_DATA] [DATE]"
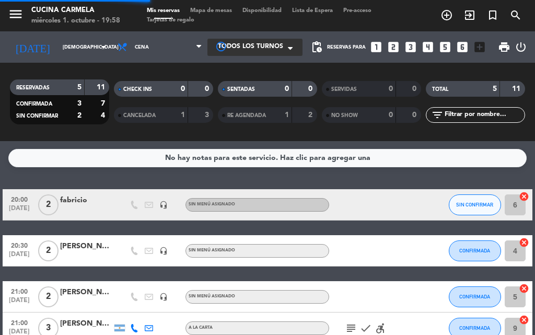
click at [295, 48] on span at bounding box center [293, 48] width 10 height 10
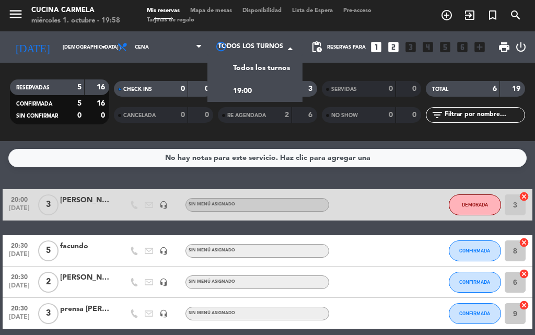
click at [342, 48] on span "Reservas para" at bounding box center [346, 47] width 39 height 6
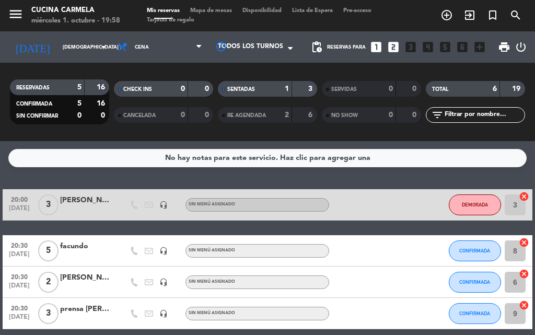
click at [337, 48] on span "Reservas para" at bounding box center [346, 47] width 39 height 6
click at [322, 47] on span "pending_actions" at bounding box center [316, 47] width 13 height 13
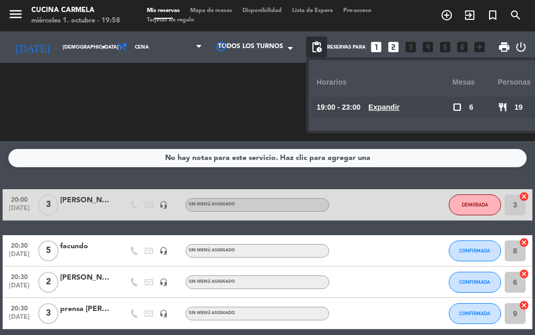
click at [456, 106] on span "check_box_outline_blank" at bounding box center [457, 106] width 9 height 9
click at [477, 107] on div "check_box_outline_blank 6" at bounding box center [475, 107] width 45 height 21
click at [495, 104] on div "check_box_outline_blank 6" at bounding box center [475, 107] width 45 height 21
click at [397, 108] on u "Expandir" at bounding box center [383, 107] width 31 height 8
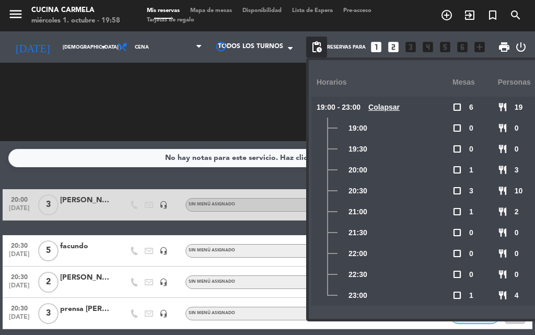
click at [462, 257] on div "check_box_outline_blank 0" at bounding box center [475, 253] width 45 height 21
click at [464, 252] on div "check_box_outline_blank 0" at bounding box center [475, 253] width 45 height 21
click at [400, 110] on u "Colapsar" at bounding box center [383, 107] width 31 height 8
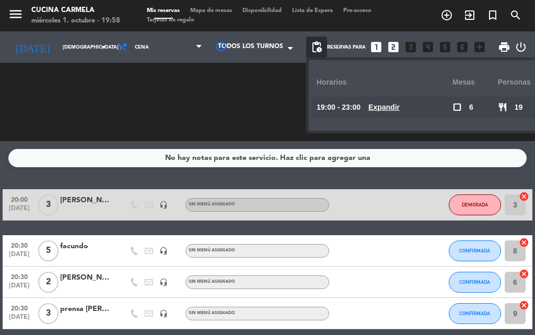
click at [265, 103] on div "SENTADAS 1 3" at bounding box center [268, 102] width 104 height 10
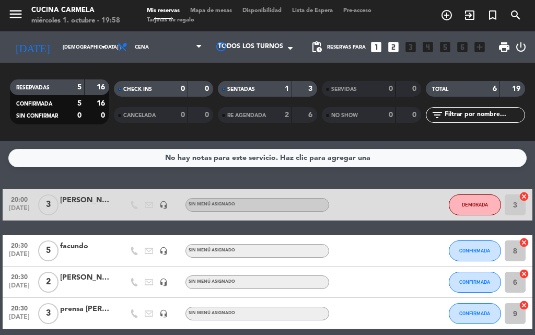
click at [477, 111] on input "text" at bounding box center [484, 114] width 81 height 11
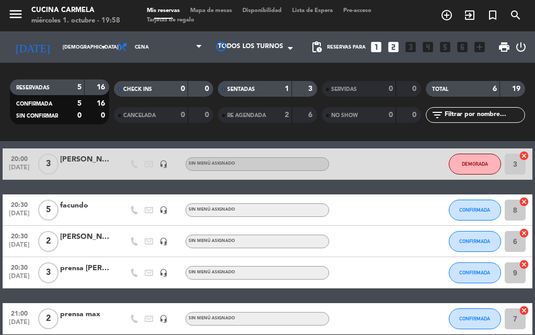
click at [18, 21] on icon "menu" at bounding box center [16, 14] width 16 height 16
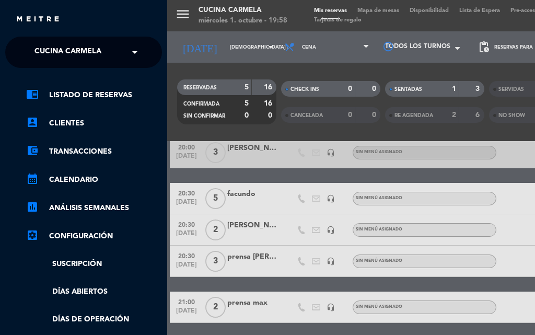
scroll to position [105, 0]
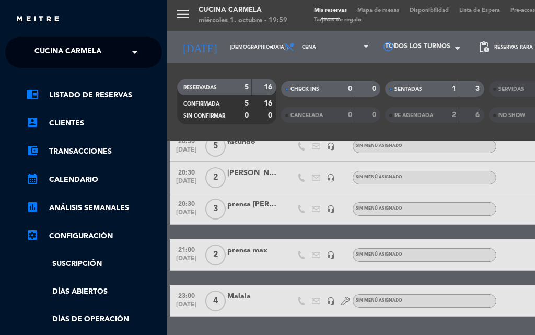
click at [475, 162] on div "menu Cucina Carmela miércoles 1. octubre - 19:59 Mis reservas Mapa de mesas Dis…" at bounding box center [434, 167] width 535 height 335
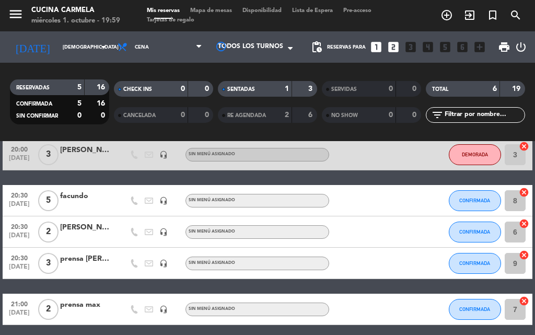
scroll to position [0, 0]
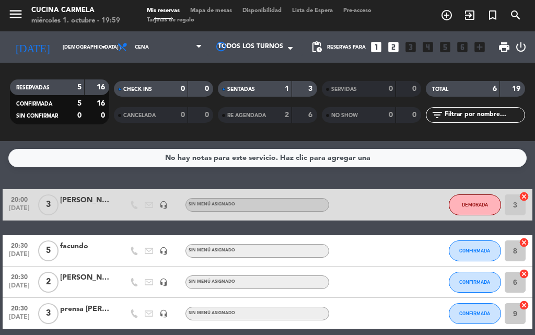
click at [528, 199] on icon "cancel" at bounding box center [524, 196] width 10 height 10
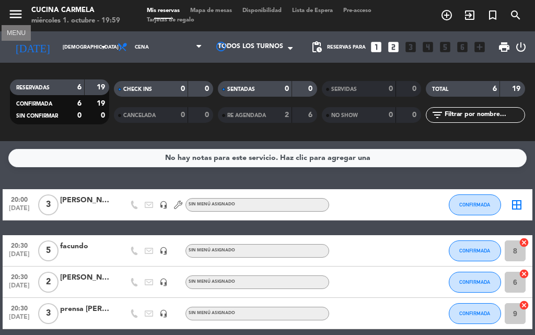
click at [20, 13] on icon "menu" at bounding box center [16, 14] width 16 height 16
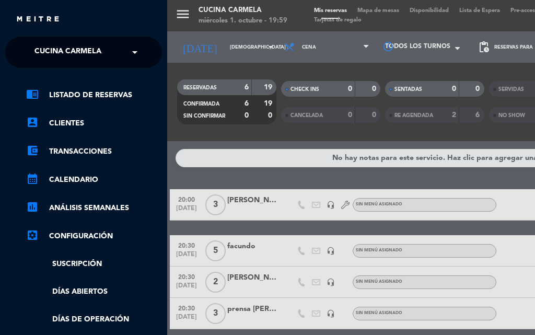
click at [100, 239] on link "settings_applications Configuración" at bounding box center [94, 236] width 136 height 13
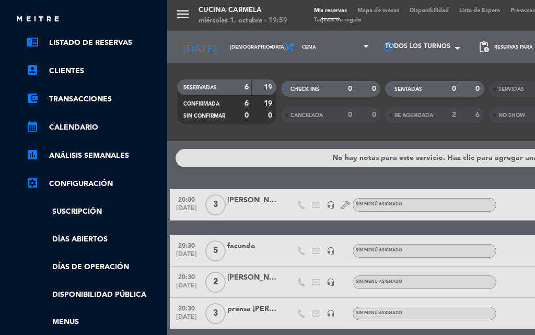
scroll to position [105, 0]
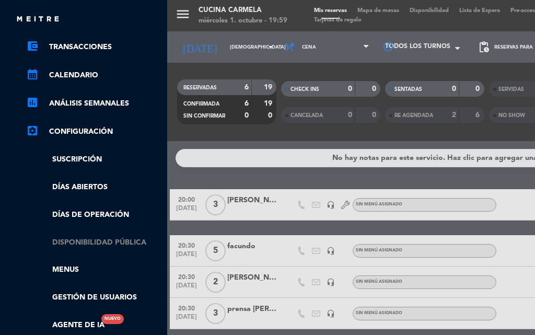
click at [107, 239] on link "Disponibilidad pública" at bounding box center [94, 243] width 136 height 12
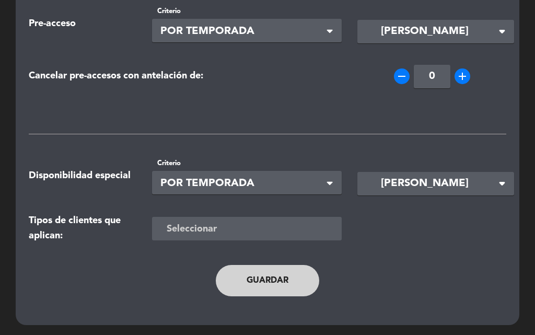
scroll to position [322, 0]
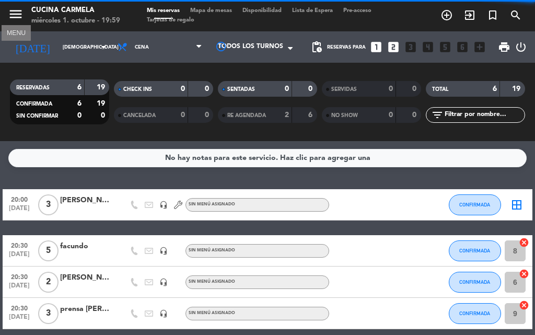
click at [20, 19] on icon "menu" at bounding box center [16, 14] width 16 height 16
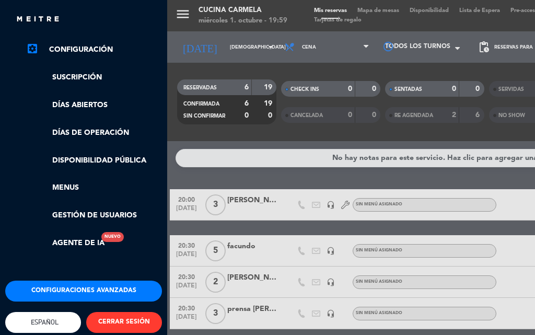
scroll to position [203, 0]
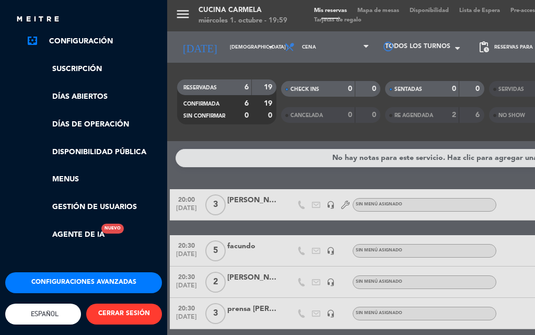
click at [87, 272] on button "Configuraciones avanzadas" at bounding box center [83, 282] width 157 height 21
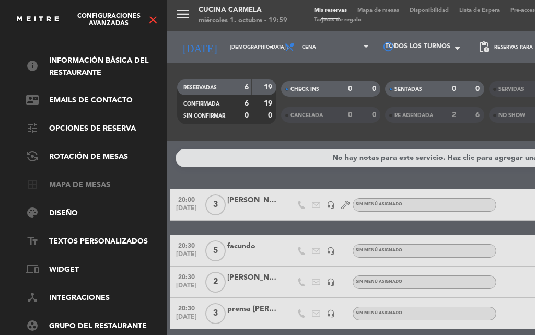
scroll to position [52, 0]
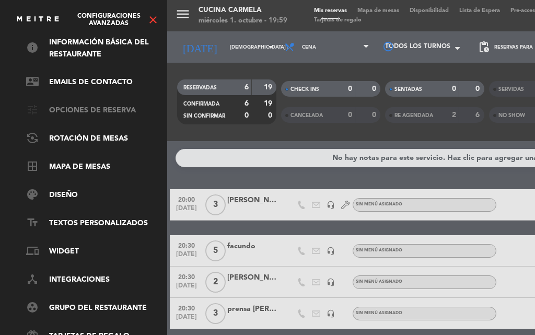
click at [90, 105] on link "tune Opciones de reserva" at bounding box center [94, 111] width 136 height 13
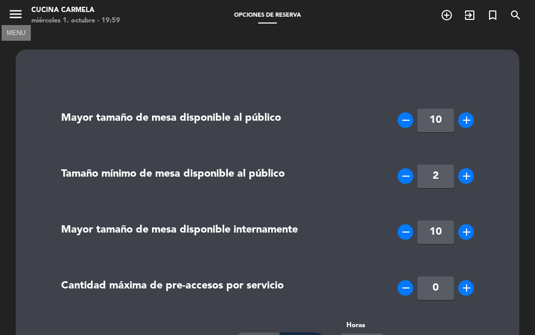
click at [22, 16] on icon "menu" at bounding box center [16, 14] width 16 height 16
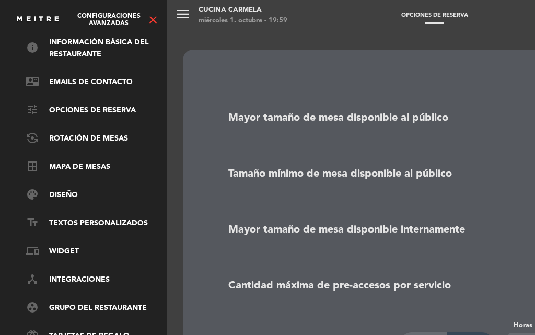
click at [326, 122] on div "menu Cucina Carmela miércoles 1. octubre - 19:59 Opciones de reserva add_circle…" at bounding box center [434, 167] width 535 height 335
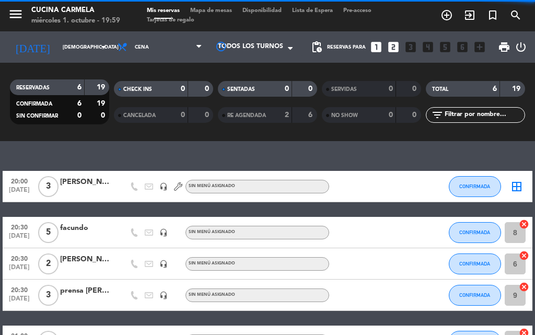
click at [5, 14] on div "menu Cucina Carmela miércoles 1. octubre - 19:59" at bounding box center [67, 16] width 134 height 25
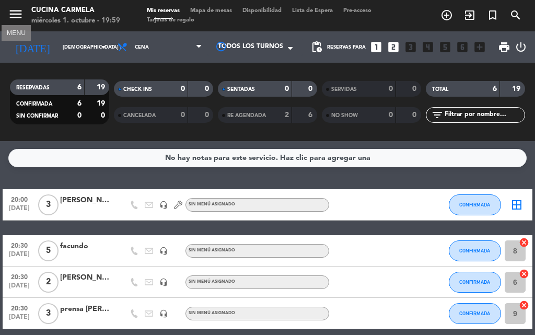
click at [19, 12] on icon "menu" at bounding box center [16, 14] width 16 height 16
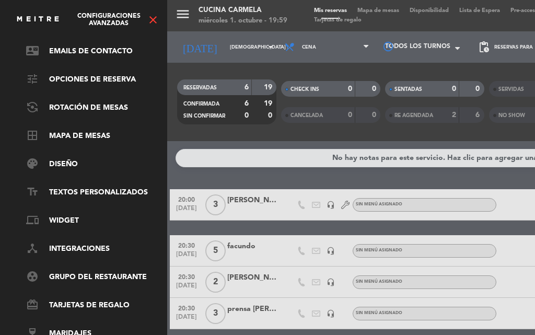
scroll to position [91, 0]
click at [93, 130] on link "border_all Mapa de mesas" at bounding box center [94, 136] width 136 height 13
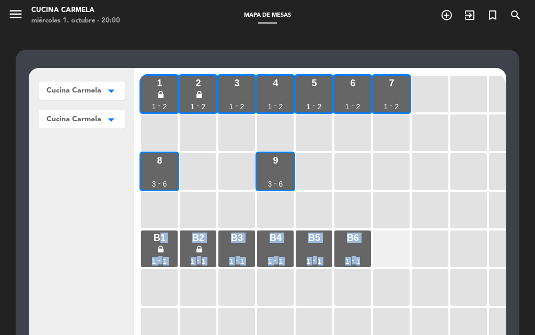
drag, startPoint x: 156, startPoint y: 244, endPoint x: 409, endPoint y: 245, distance: 252.4
click at [409, 245] on div "1 1 - 2 2 1 - 2 3 1 - 2 4 1 - 2 5 1 - 2 6 1 - 2 7 1 - 2 8 3 - 6 9 3 - 6 b1 1 - …" at bounding box center [322, 272] width 367 height 397
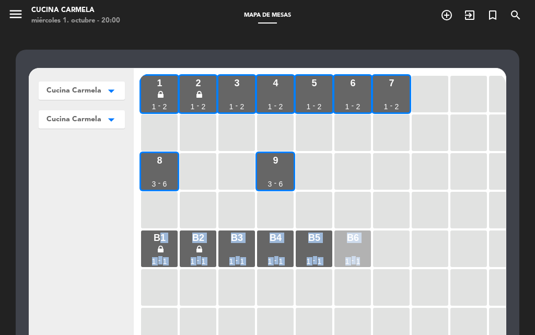
click at [351, 248] on div "b6 1 - 1" at bounding box center [352, 248] width 37 height 37
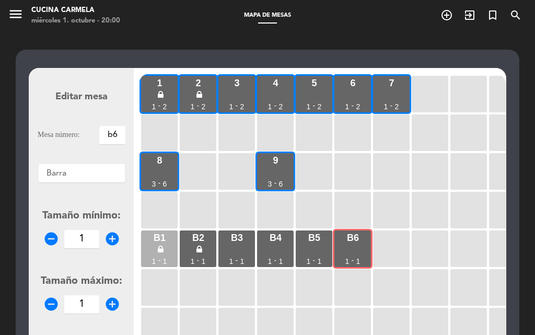
click at [158, 248] on icon at bounding box center [161, 249] width 6 height 9
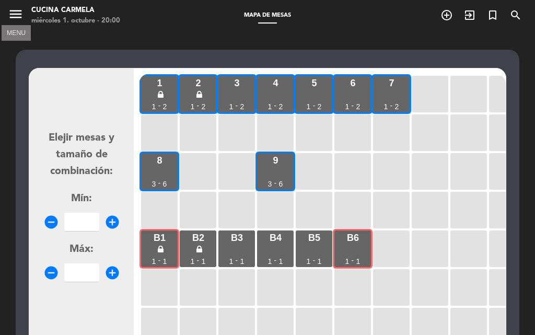
click at [21, 19] on icon "menu" at bounding box center [16, 14] width 16 height 16
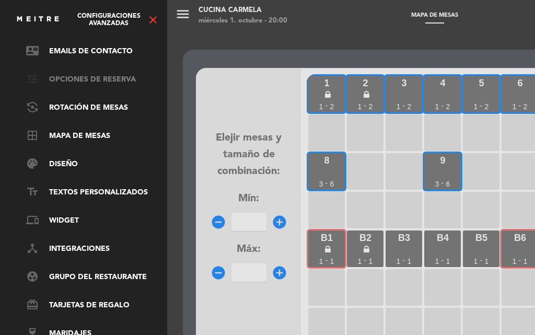
scroll to position [91, 0]
click at [155, 24] on icon "close" at bounding box center [153, 20] width 13 height 13
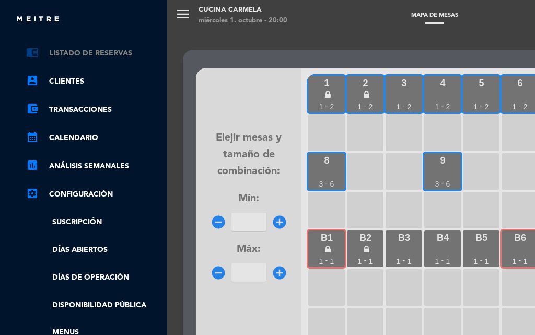
scroll to position [0, 0]
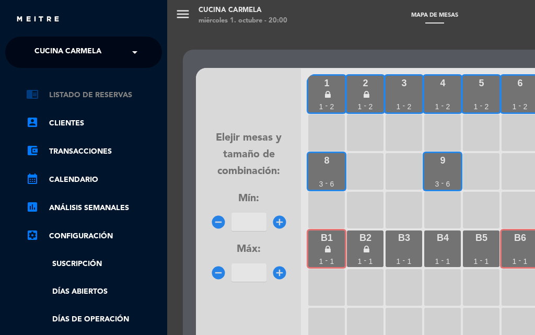
click at [82, 93] on link "chrome_reader_mode Listado de Reservas" at bounding box center [94, 95] width 136 height 13
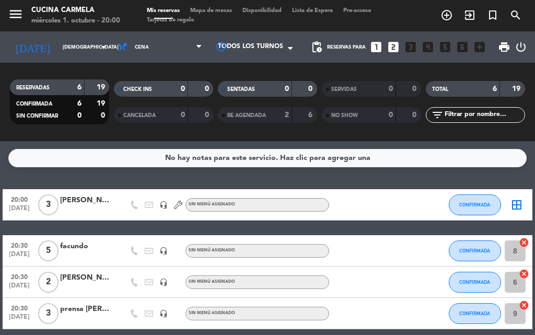
click at [179, 204] on icon at bounding box center [178, 205] width 8 height 8
click at [220, 180] on div "No hay notas para este servicio. Haz clic para agregar una 20:00 oct. 2 3 aleja…" at bounding box center [267, 238] width 535 height 194
click at [213, 11] on span "Mapa de mesas" at bounding box center [211, 11] width 52 height 6
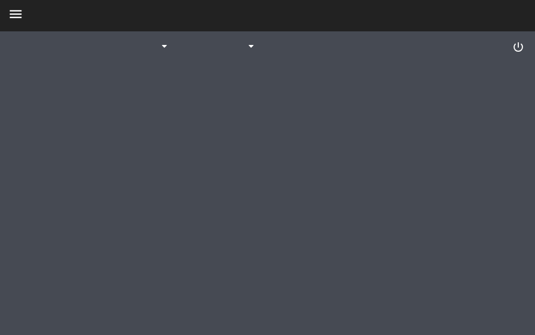
click at [13, 11] on icon "menu" at bounding box center [16, 14] width 16 height 16
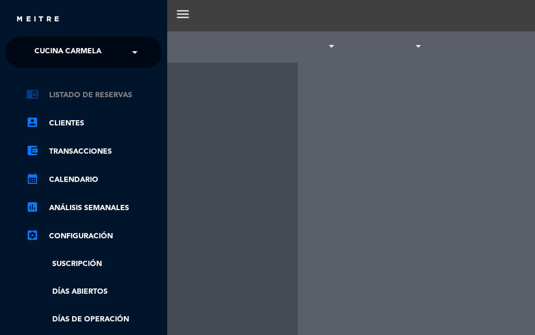
click at [68, 96] on link "chrome_reader_mode Listado de Reservas" at bounding box center [94, 95] width 136 height 13
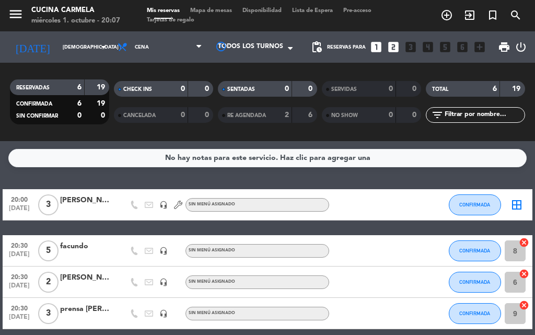
click at [206, 9] on span "Mapa de mesas" at bounding box center [211, 11] width 52 height 6
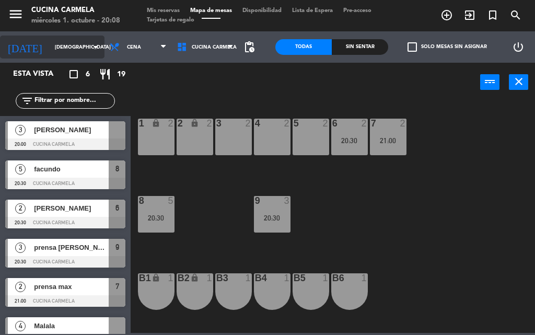
click at [50, 39] on input "[DEMOGRAPHIC_DATA] [DATE]" at bounding box center [84, 47] width 68 height 16
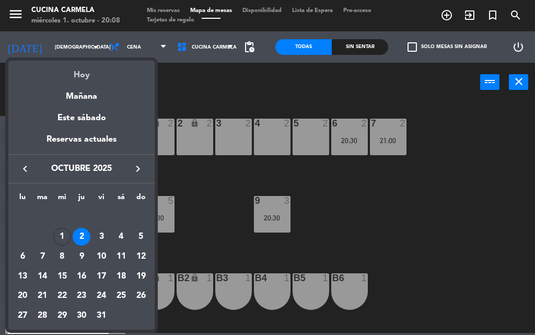
click at [85, 75] on div "Hoy" at bounding box center [81, 71] width 146 height 21
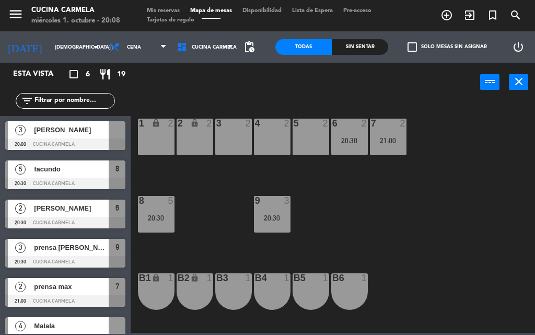
type input "mié. [DATE]"
